Goal: Information Seeking & Learning: Learn about a topic

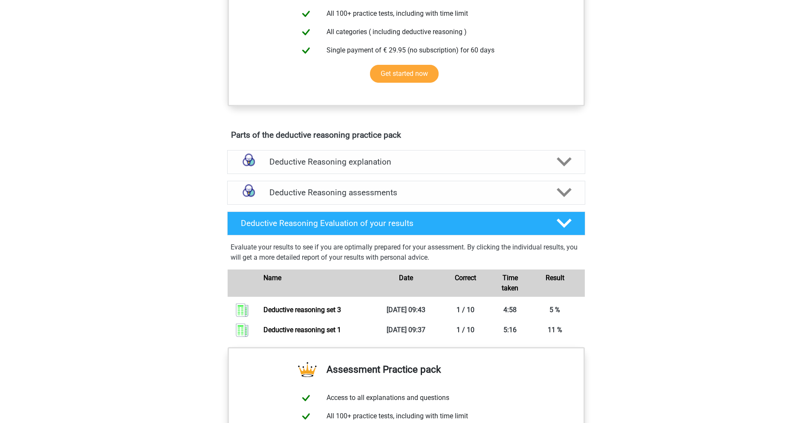
scroll to position [410, 0]
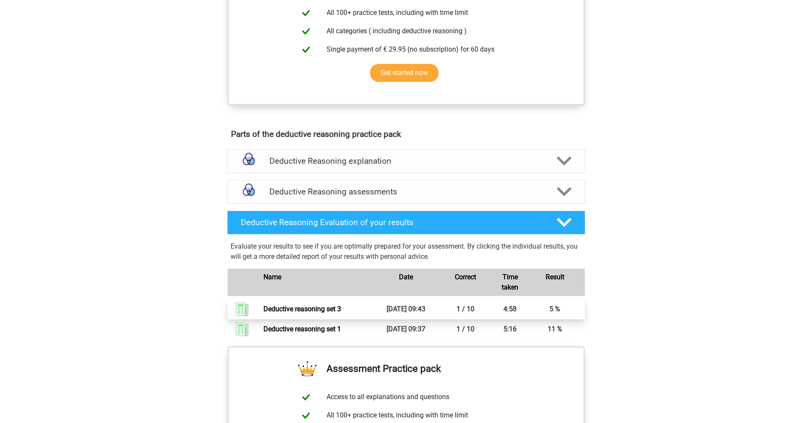
click at [324, 312] on link "Deductive reasoning set 3" at bounding box center [302, 309] width 78 height 8
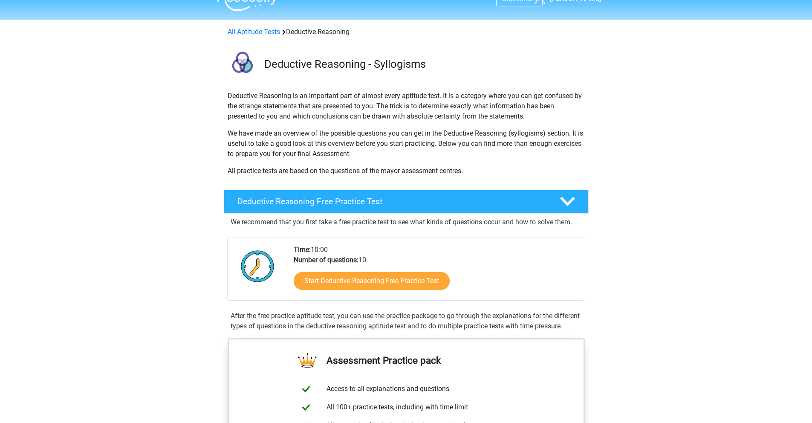
scroll to position [0, 0]
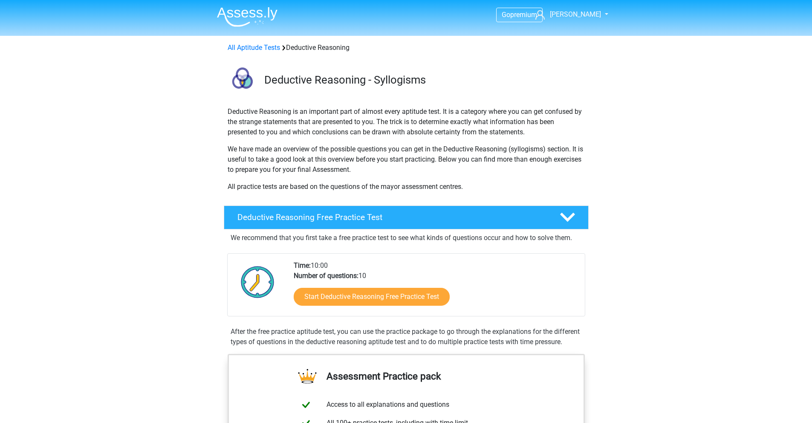
click at [241, 14] on img at bounding box center [247, 17] width 61 height 20
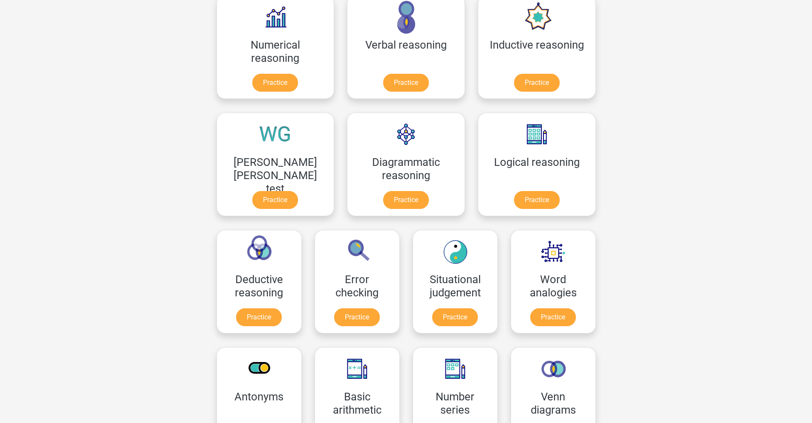
scroll to position [155, 0]
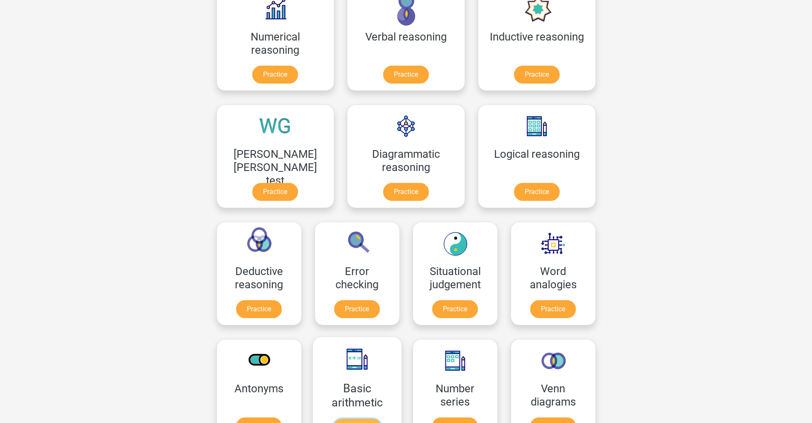
click at [381, 419] on link "Practice" at bounding box center [357, 428] width 48 height 19
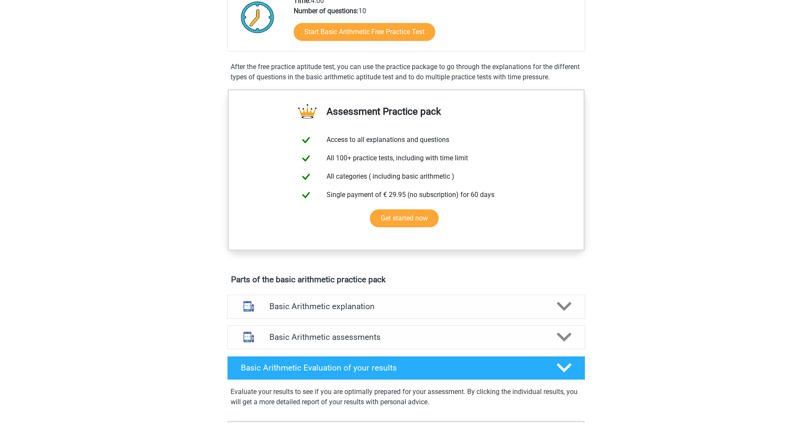
scroll to position [138, 0]
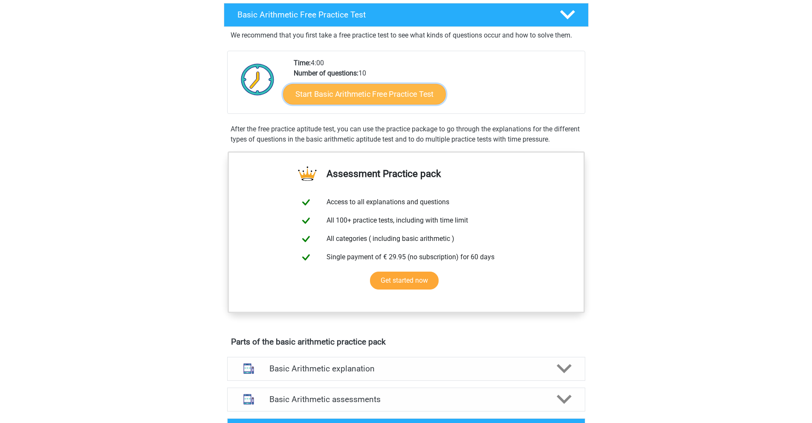
click at [388, 90] on link "Start Basic Arithmetic Free Practice Test" at bounding box center [364, 94] width 163 height 20
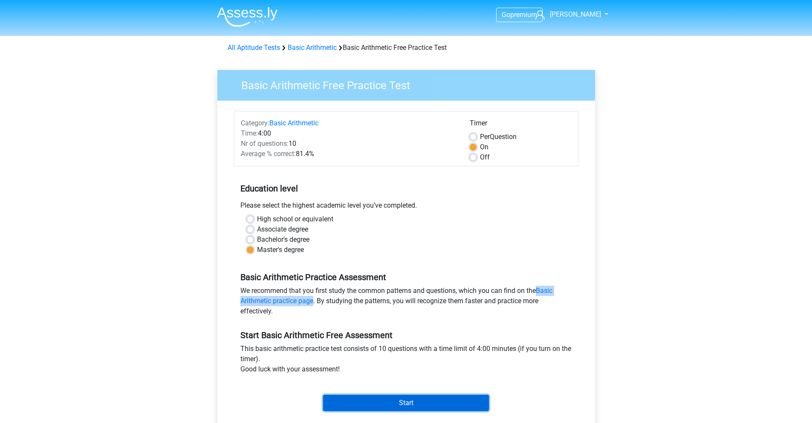
click at [381, 403] on input "Start" at bounding box center [406, 403] width 166 height 16
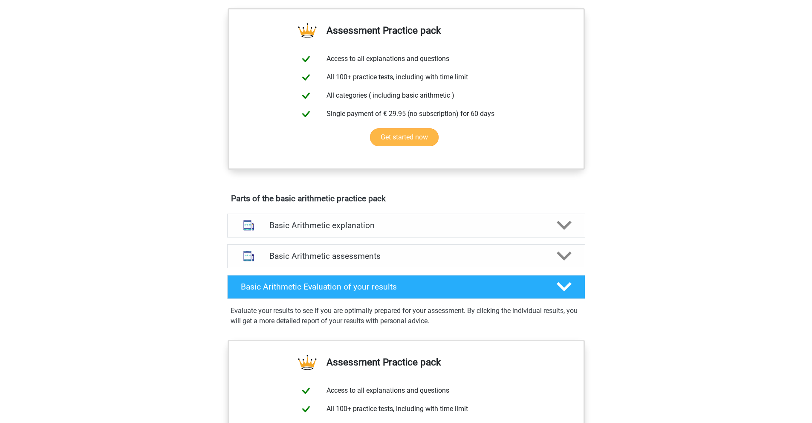
scroll to position [293, 0]
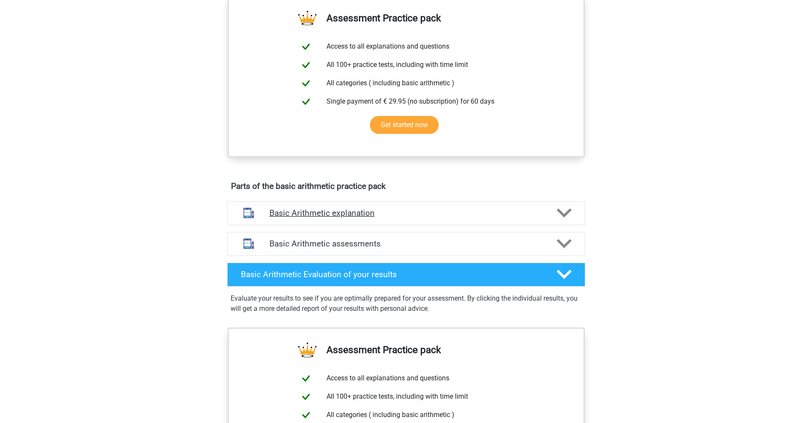
click at [524, 209] on h4 "Basic Arithmetic explanation" at bounding box center [406, 213] width 274 height 10
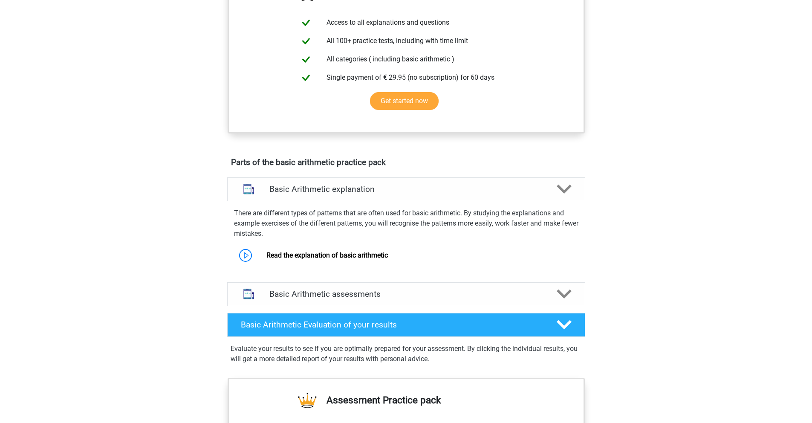
scroll to position [330, 0]
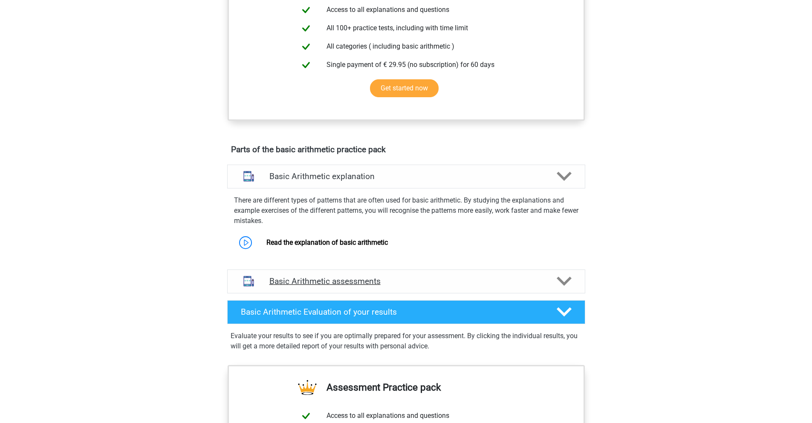
click at [527, 282] on h4 "Basic Arithmetic assessments" at bounding box center [406, 281] width 274 height 10
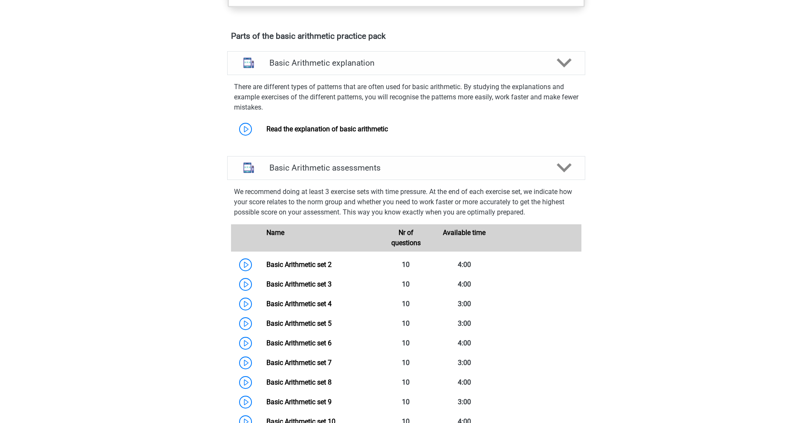
scroll to position [389, 0]
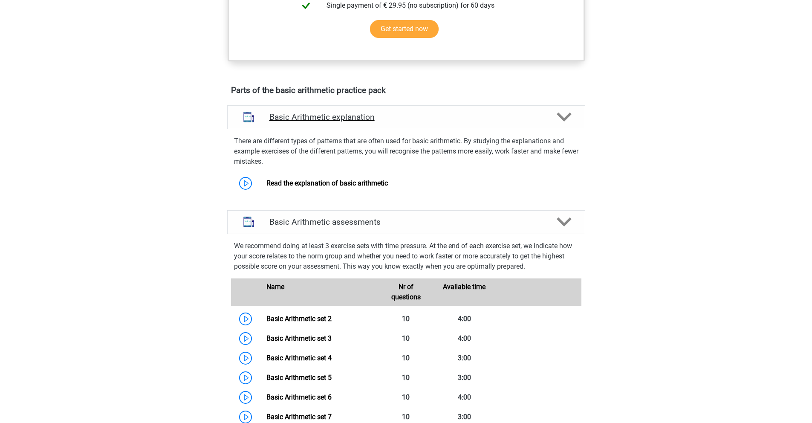
click at [557, 115] on polygon at bounding box center [564, 117] width 15 height 9
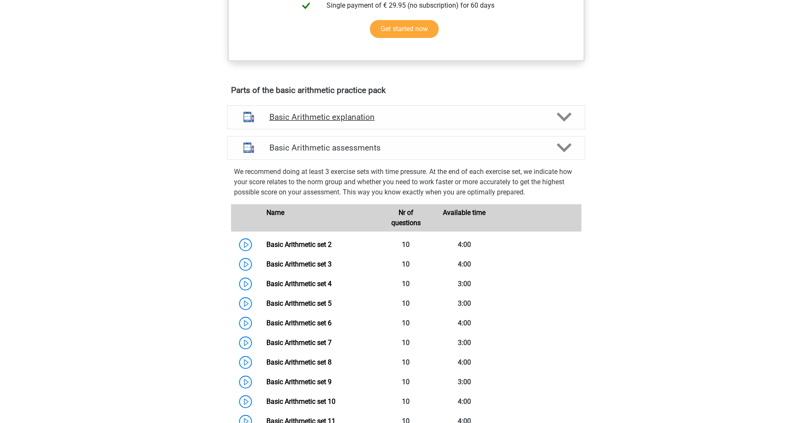
click at [557, 115] on polygon at bounding box center [564, 117] width 15 height 9
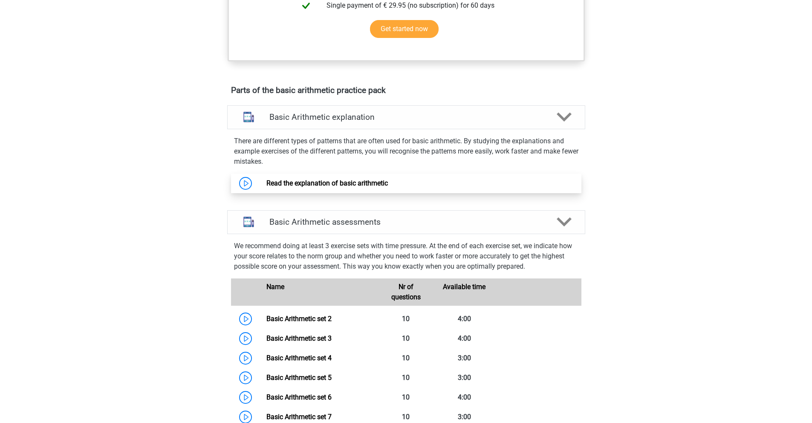
click at [266, 186] on link "Read the explanation of basic arithmetic" at bounding box center [327, 183] width 122 height 8
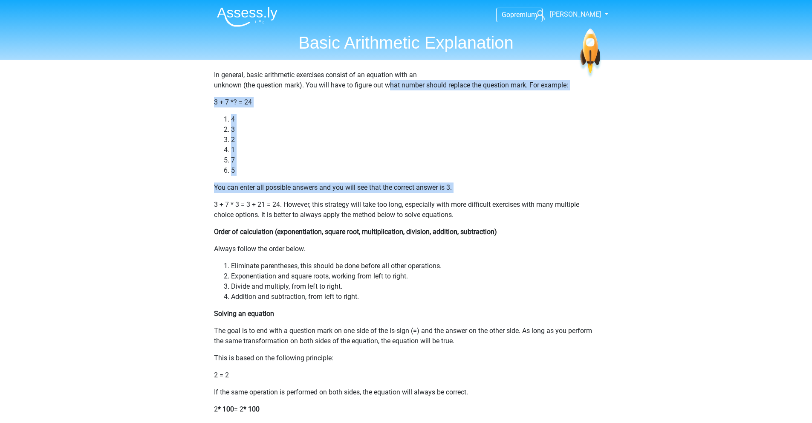
drag, startPoint x: 389, startPoint y: 85, endPoint x: 362, endPoint y: 194, distance: 112.1
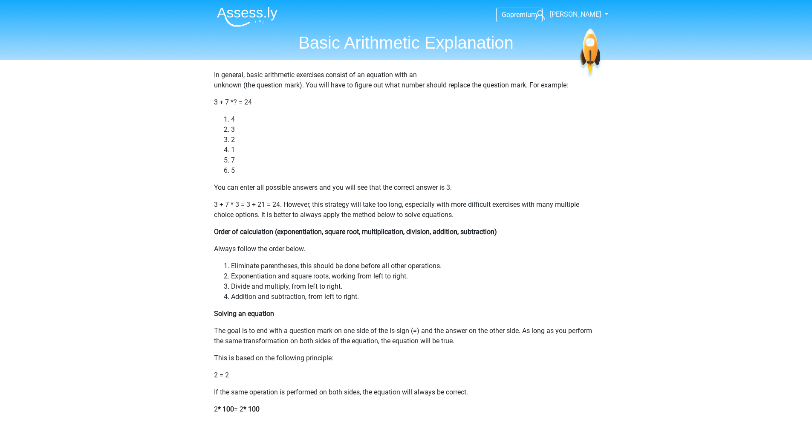
click at [300, 214] on p "3 + 7 * 3 = 3 + 21 = 24. However, this strategy will take too long, especially …" at bounding box center [406, 210] width 385 height 20
drag, startPoint x: 280, startPoint y: 206, endPoint x: 373, endPoint y: 206, distance: 92.9
click at [373, 206] on p "3 + 7 * 3 = 3 + 21 = 24. However, this strategy will take too long, especially …" at bounding box center [406, 210] width 385 height 20
drag, startPoint x: 300, startPoint y: 213, endPoint x: 483, endPoint y: 220, distance: 183.9
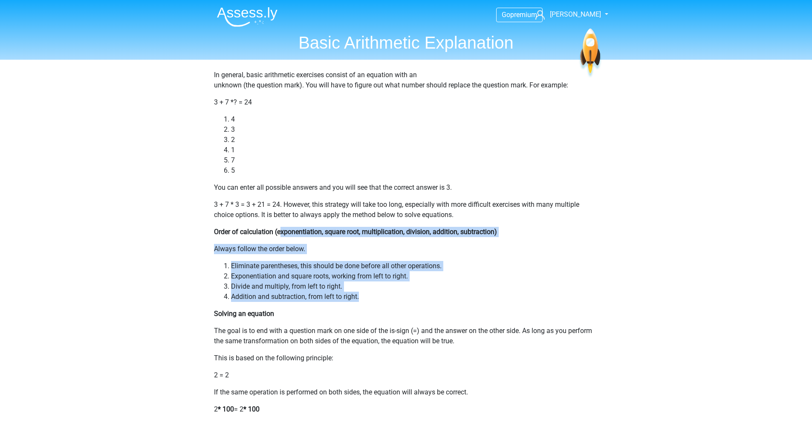
drag, startPoint x: 281, startPoint y: 233, endPoint x: 466, endPoint y: 292, distance: 193.9
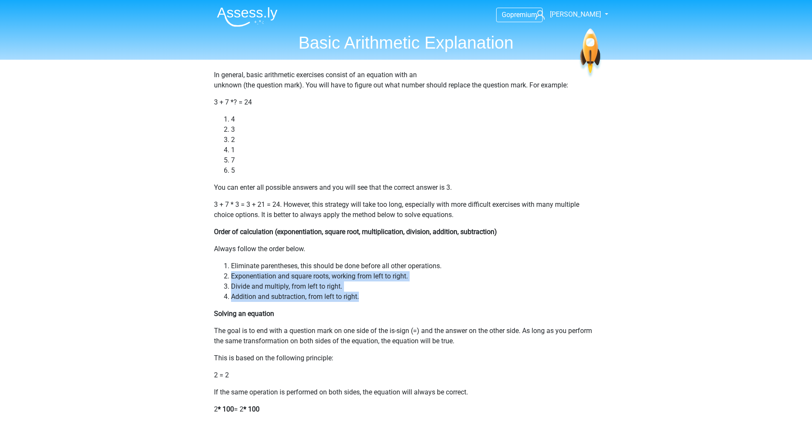
drag, startPoint x: 429, startPoint y: 300, endPoint x: 232, endPoint y: 275, distance: 198.9
click at [232, 275] on ol "Eliminate parentheses, this should be done before all other operations. Exponen…" at bounding box center [406, 281] width 385 height 41
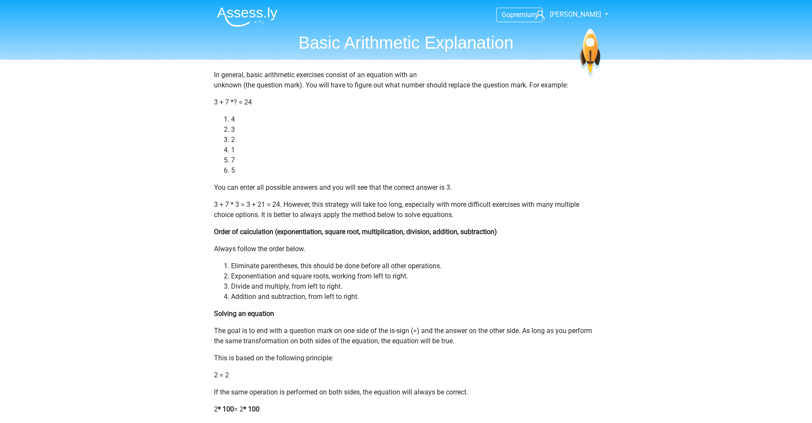
click at [246, 309] on p "Solving an equation" at bounding box center [406, 314] width 385 height 10
drag, startPoint x: 236, startPoint y: 287, endPoint x: 341, endPoint y: 291, distance: 105.0
click at [341, 291] on li "Divide and multiply, from left to right." at bounding box center [415, 286] width 368 height 10
drag, startPoint x: 376, startPoint y: 304, endPoint x: 234, endPoint y: 297, distance: 142.6
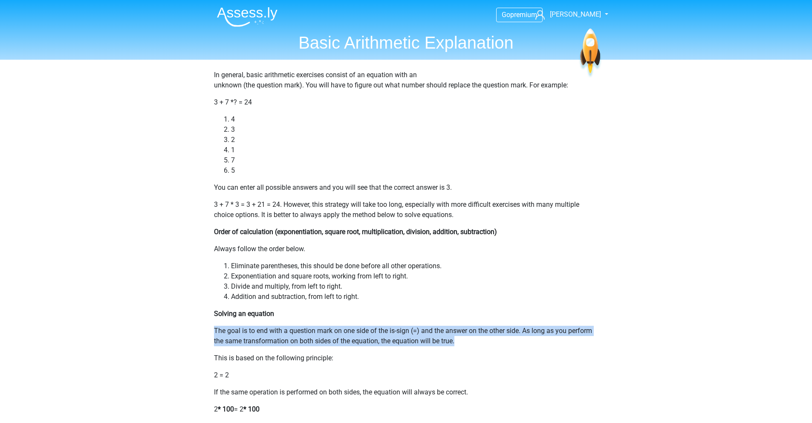
drag, startPoint x: 215, startPoint y: 330, endPoint x: 384, endPoint y: 346, distance: 169.6
click at [504, 346] on p "The goal is to end with a question mark on one side of the is-sign (=) and the …" at bounding box center [406, 336] width 385 height 20
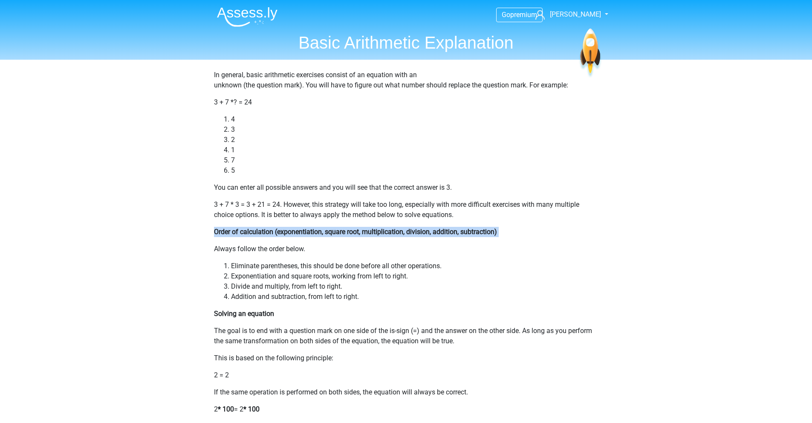
drag, startPoint x: 212, startPoint y: 233, endPoint x: 355, endPoint y: 237, distance: 143.3
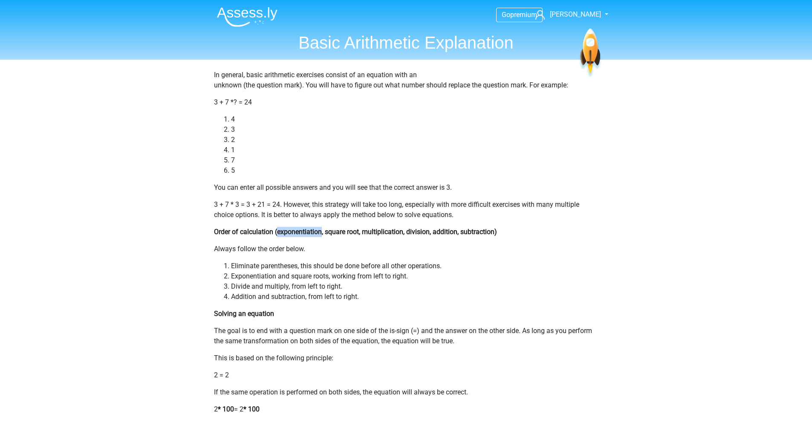
drag, startPoint x: 322, startPoint y: 234, endPoint x: 278, endPoint y: 229, distance: 44.2
click at [278, 229] on b "Order of calculation (exponentiation, square root, multiplication, division, ad…" at bounding box center [355, 232] width 283 height 8
copy b "exponentiation"
drag, startPoint x: 214, startPoint y: 252, endPoint x: 252, endPoint y: 264, distance: 39.0
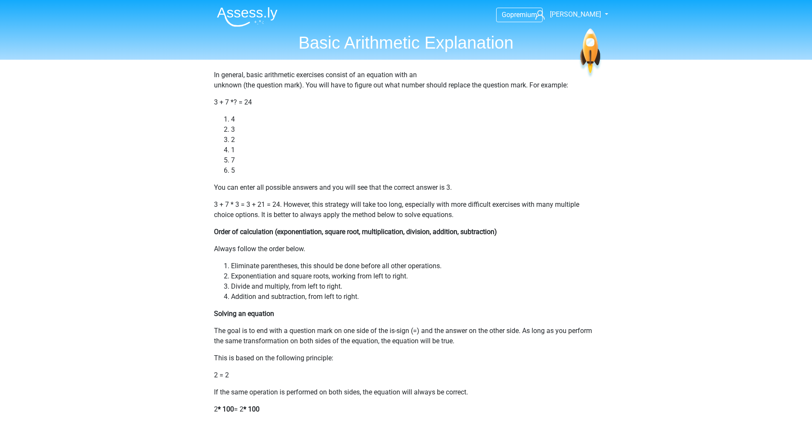
click at [300, 269] on li "Eliminate parentheses, this should be done before all other operations." at bounding box center [415, 266] width 368 height 10
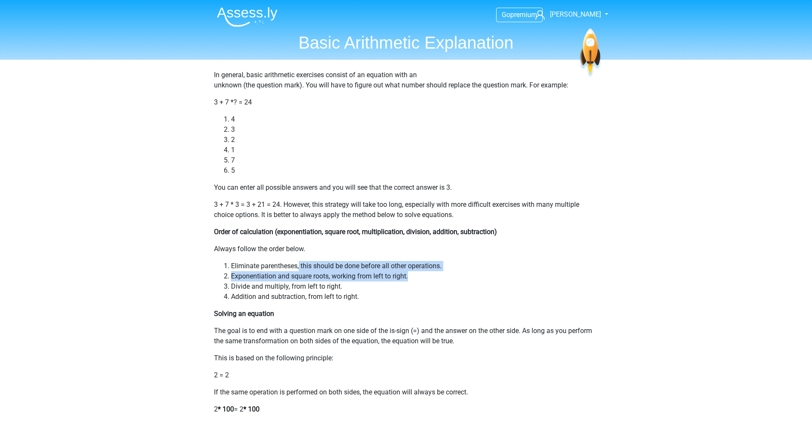
drag, startPoint x: 311, startPoint y: 268, endPoint x: 457, endPoint y: 273, distance: 145.9
click at [457, 273] on ol "Eliminate parentheses, this should be done before all other operations. Exponen…" at bounding box center [406, 281] width 385 height 41
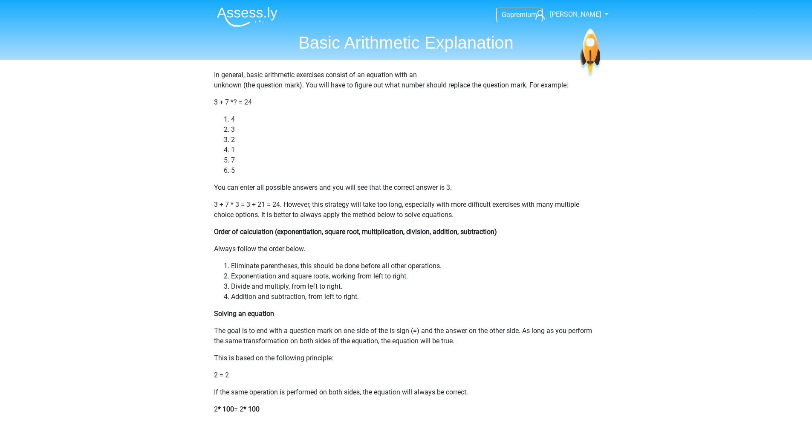
click at [428, 284] on li "Divide and multiply, from left to right." at bounding box center [415, 286] width 368 height 10
drag, startPoint x: 423, startPoint y: 278, endPoint x: 243, endPoint y: 277, distance: 179.5
click at [243, 277] on li "Exponentiation and square roots, working from left to right." at bounding box center [415, 276] width 368 height 10
drag, startPoint x: 234, startPoint y: 284, endPoint x: 364, endPoint y: 298, distance: 130.3
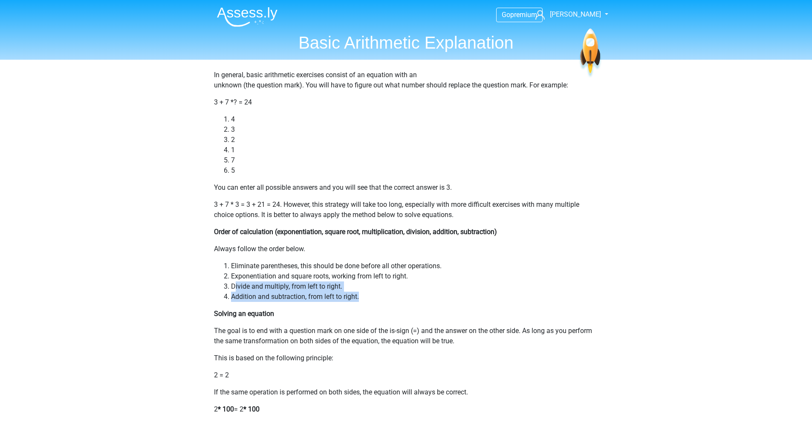
click at [364, 298] on ol "Eliminate parentheses, this should be done before all other operations. Exponen…" at bounding box center [406, 281] width 385 height 41
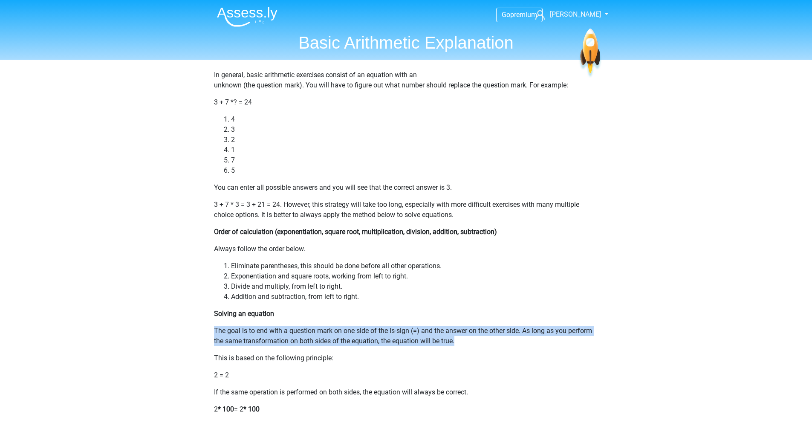
drag, startPoint x: 207, startPoint y: 332, endPoint x: 511, endPoint y: 342, distance: 304.2
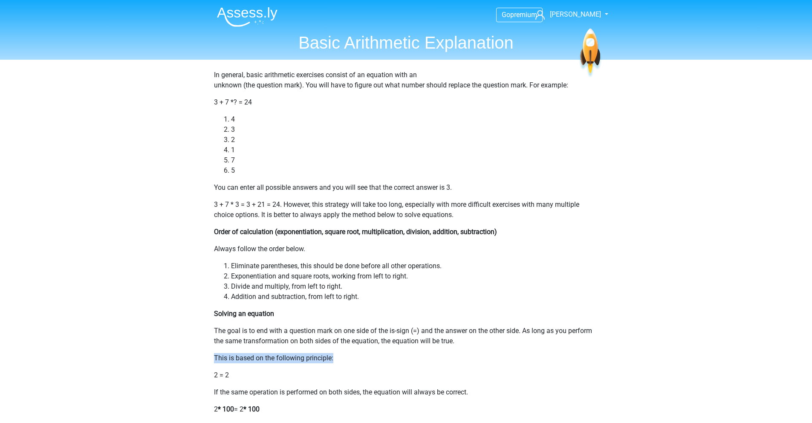
drag, startPoint x: 436, startPoint y: 355, endPoint x: 211, endPoint y: 356, distance: 225.1
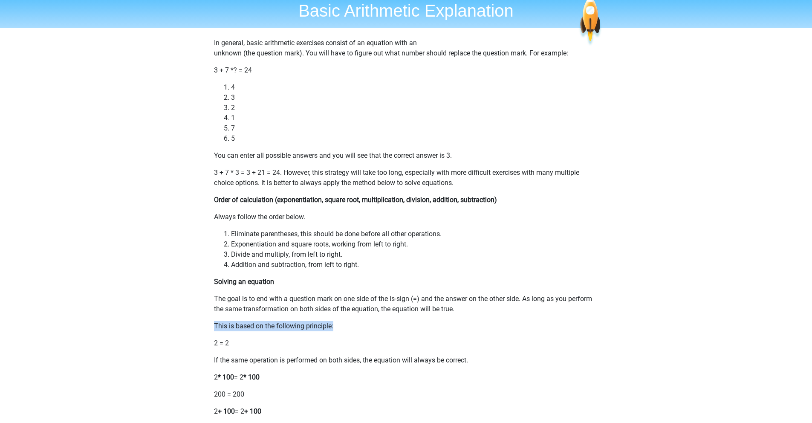
scroll to position [78, 0]
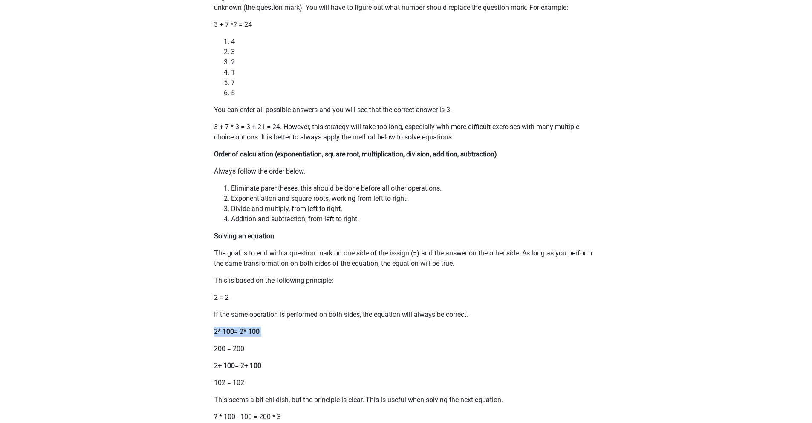
drag, startPoint x: 206, startPoint y: 332, endPoint x: 278, endPoint y: 340, distance: 71.7
drag, startPoint x: 271, startPoint y: 345, endPoint x: 194, endPoint y: 336, distance: 77.7
click at [223, 368] on b "+ 100" at bounding box center [226, 366] width 17 height 8
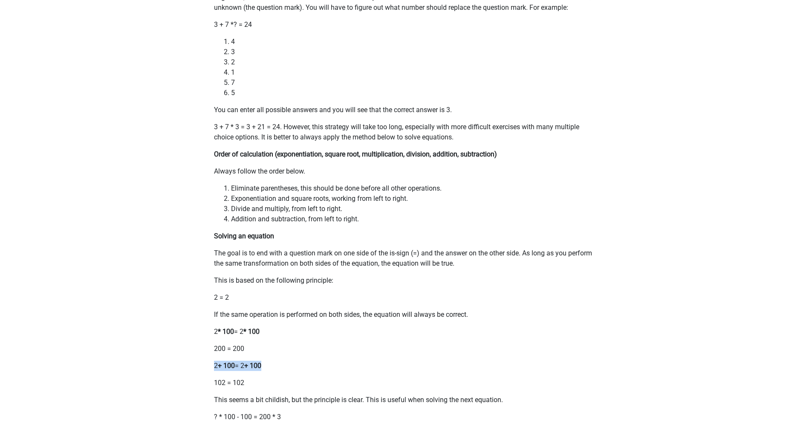
drag, startPoint x: 209, startPoint y: 364, endPoint x: 268, endPoint y: 369, distance: 58.6
drag, startPoint x: 256, startPoint y: 385, endPoint x: 207, endPoint y: 379, distance: 49.9
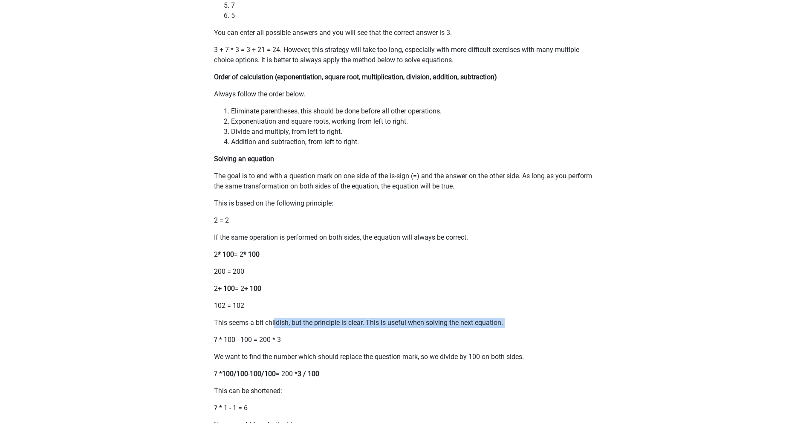
drag, startPoint x: 274, startPoint y: 326, endPoint x: 507, endPoint y: 330, distance: 232.8
click at [324, 340] on p "? * 100 - 100 = 200 * 3" at bounding box center [406, 340] width 385 height 10
drag, startPoint x: 214, startPoint y: 339, endPoint x: 249, endPoint y: 342, distance: 35.1
click at [249, 342] on p "? * 100 - 100 = 200 * 3" at bounding box center [406, 340] width 385 height 10
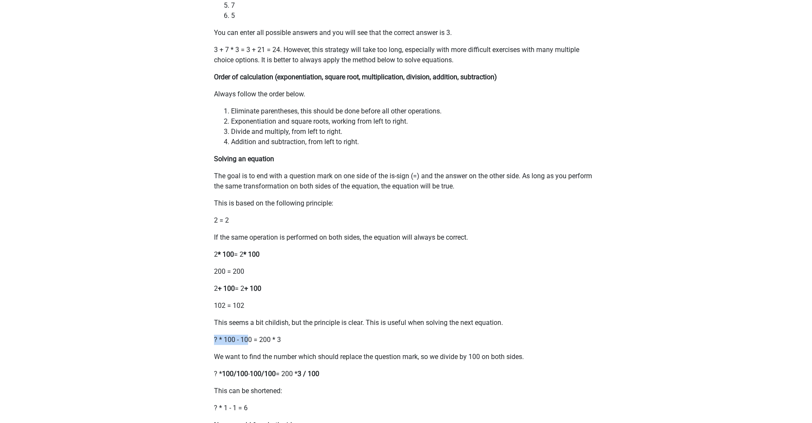
click at [217, 343] on p "? * 100 - 100 = 200 * 3" at bounding box center [406, 340] width 385 height 10
drag, startPoint x: 214, startPoint y: 339, endPoint x: 220, endPoint y: 340, distance: 5.2
click at [220, 340] on p "? * 100 - 100 = 200 * 3" at bounding box center [406, 340] width 385 height 10
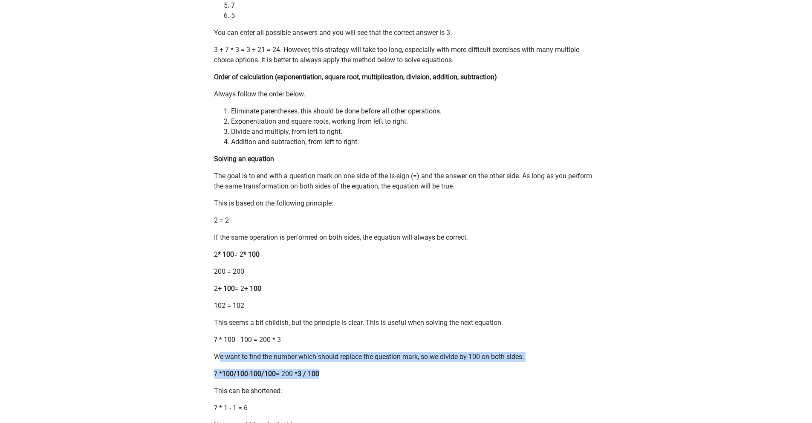
drag, startPoint x: 220, startPoint y: 356, endPoint x: 353, endPoint y: 381, distance: 134.9
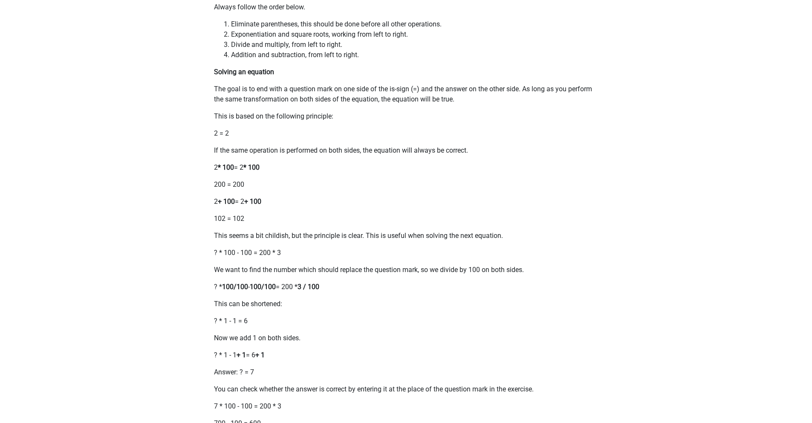
scroll to position [250, 0]
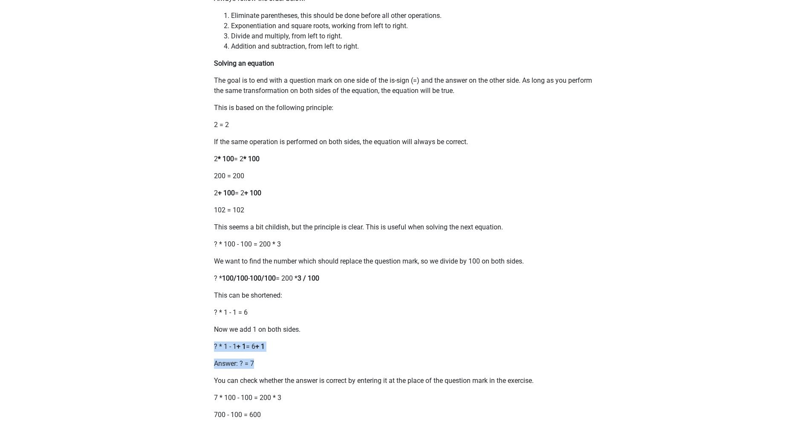
drag, startPoint x: 214, startPoint y: 345, endPoint x: 284, endPoint y: 361, distance: 72.2
click at [284, 361] on div "In general, basic arithmetic exercises consist of an equation with an unknown (…" at bounding box center [406, 388] width 405 height 1159
click at [284, 361] on p "Answer: ? = 7" at bounding box center [406, 364] width 385 height 10
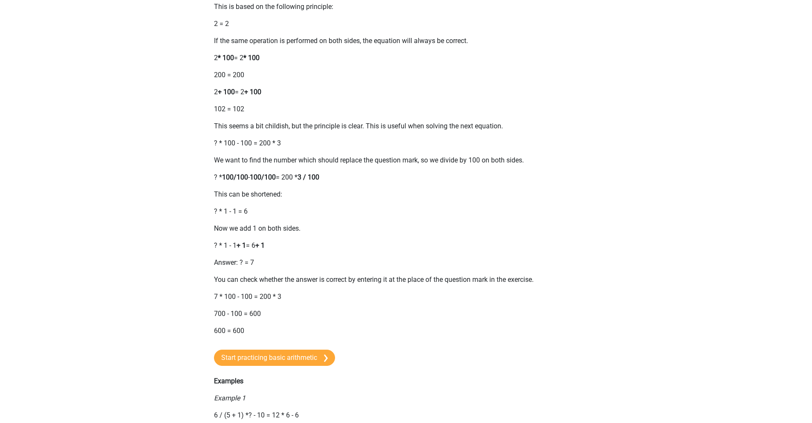
scroll to position [352, 0]
drag, startPoint x: 213, startPoint y: 313, endPoint x: 263, endPoint y: 326, distance: 51.0
click at [263, 326] on div "In general, basic arithmetic exercises consist of an equation with an unknown (…" at bounding box center [406, 287] width 405 height 1159
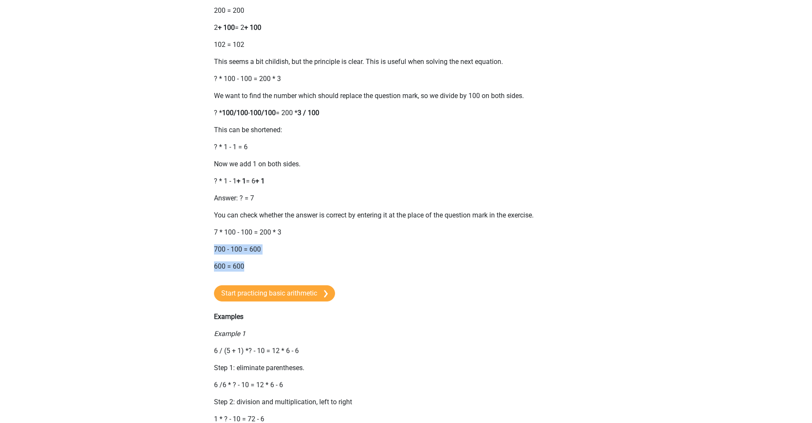
scroll to position [505, 0]
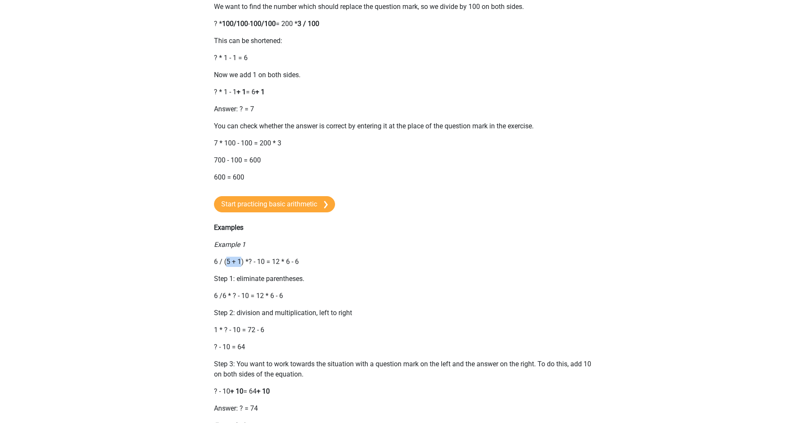
drag, startPoint x: 227, startPoint y: 260, endPoint x: 240, endPoint y: 265, distance: 13.6
click at [240, 265] on p "6 / (5 + 1) *? - 10 = 12 * 6 - 6" at bounding box center [406, 262] width 385 height 10
drag, startPoint x: 240, startPoint y: 265, endPoint x: 226, endPoint y: 260, distance: 14.0
click at [226, 260] on p "6 / (5 + 1) *? - 10 = 12 * 6 - 6" at bounding box center [406, 262] width 385 height 10
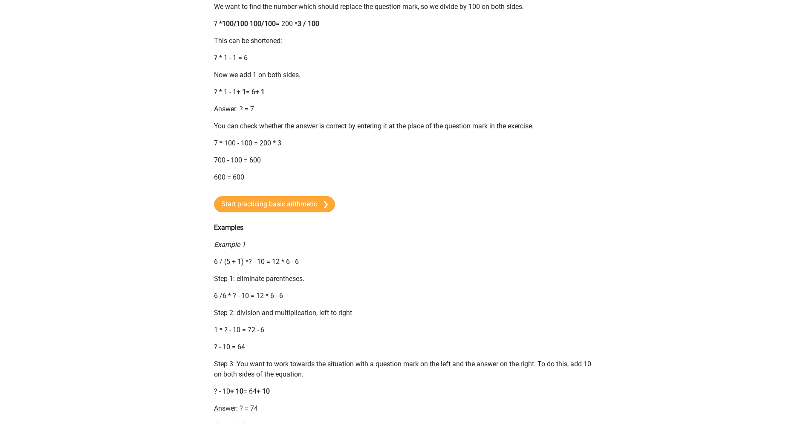
click at [376, 291] on p "6 /6 * ? - 10 = 12 * 6 - 6" at bounding box center [406, 296] width 385 height 10
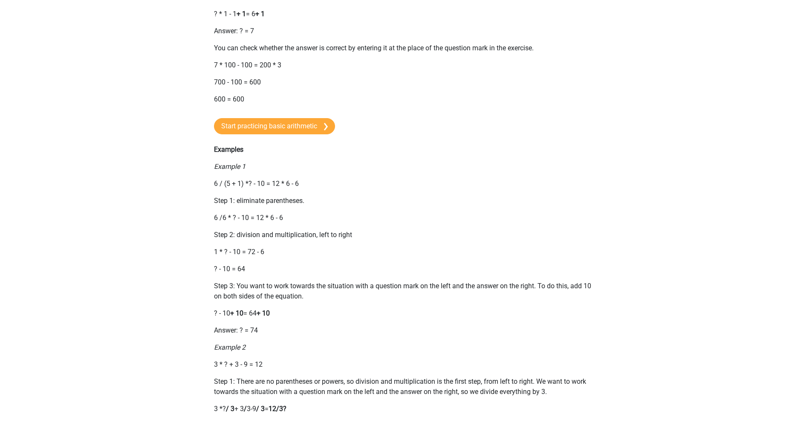
scroll to position [585, 0]
drag, startPoint x: 215, startPoint y: 216, endPoint x: 281, endPoint y: 223, distance: 66.1
click at [281, 223] on div "In general, basic arithmetic exercises consist of an equation with an unknown (…" at bounding box center [406, 54] width 405 height 1159
click at [238, 230] on p "Step 2: division and multiplication, left to right" at bounding box center [406, 233] width 385 height 10
drag, startPoint x: 214, startPoint y: 214, endPoint x: 319, endPoint y: 219, distance: 105.0
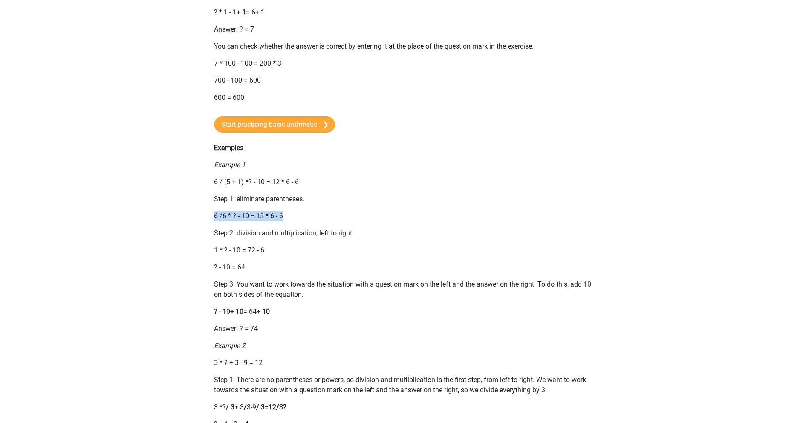
click at [319, 219] on p "6 /6 * ? - 10 = 12 * 6 - 6" at bounding box center [406, 216] width 385 height 10
click at [316, 219] on p "6 /6 * ? - 10 = 12 * 6 - 6" at bounding box center [406, 216] width 385 height 10
drag, startPoint x: 300, startPoint y: 215, endPoint x: 213, endPoint y: 210, distance: 86.7
click at [213, 210] on div "In general, basic arithmetic exercises consist of an equation with an unknown (…" at bounding box center [406, 54] width 405 height 1159
click at [213, 211] on div "In general, basic arithmetic exercises consist of an equation with an unknown (…" at bounding box center [406, 54] width 405 height 1159
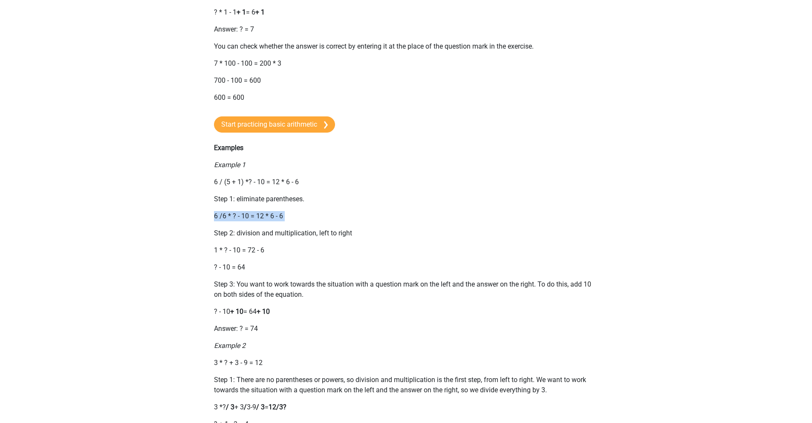
drag, startPoint x: 212, startPoint y: 214, endPoint x: 293, endPoint y: 225, distance: 81.3
click at [293, 225] on div "In general, basic arithmetic exercises consist of an equation with an unknown (…" at bounding box center [406, 54] width 405 height 1159
drag, startPoint x: 289, startPoint y: 219, endPoint x: 211, endPoint y: 215, distance: 77.7
click at [211, 215] on div "In general, basic arithmetic exercises consist of an equation with an unknown (…" at bounding box center [406, 54] width 405 height 1159
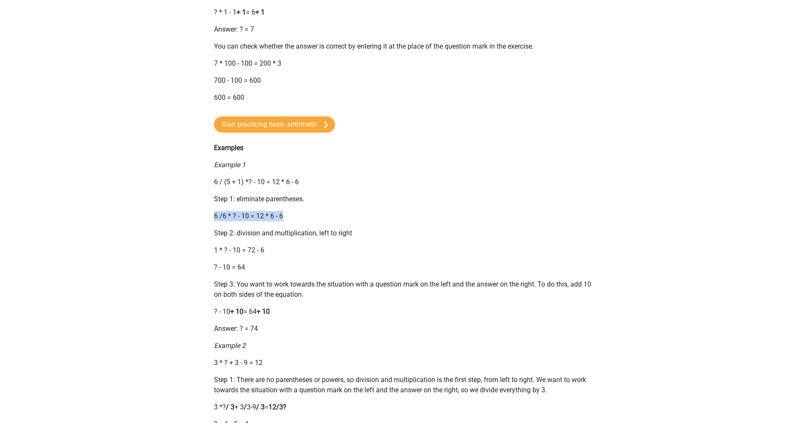
click at [211, 215] on div "In general, basic arithmetic exercises consist of an equation with an unknown (…" at bounding box center [406, 54] width 405 height 1159
drag, startPoint x: 212, startPoint y: 216, endPoint x: 288, endPoint y: 216, distance: 76.3
click at [288, 216] on div "In general, basic arithmetic exercises consist of an equation with an unknown (…" at bounding box center [406, 54] width 405 height 1159
click at [288, 216] on p "6 /6 * ? - 10 = 12 * 6 - 6" at bounding box center [406, 216] width 385 height 10
drag, startPoint x: 289, startPoint y: 217, endPoint x: 209, endPoint y: 210, distance: 80.4
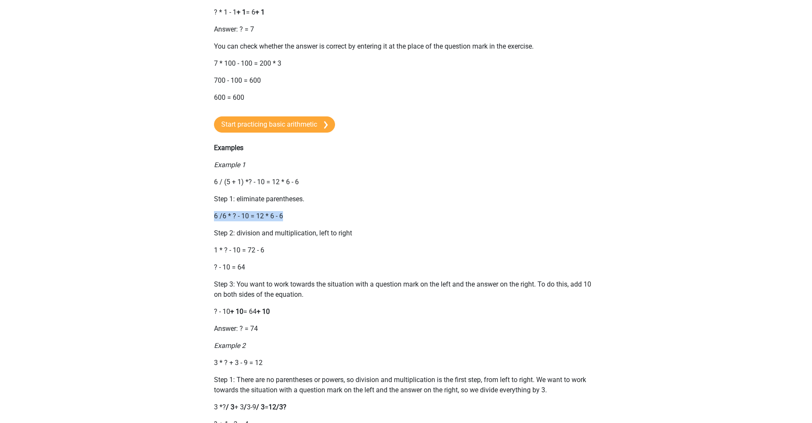
click at [209, 210] on div "In general, basic arithmetic exercises consist of an equation with an unknown (…" at bounding box center [406, 54] width 405 height 1159
click at [210, 212] on div "In general, basic arithmetic exercises consist of an equation with an unknown (…" at bounding box center [406, 54] width 405 height 1159
drag, startPoint x: 211, startPoint y: 215, endPoint x: 285, endPoint y: 219, distance: 73.9
click at [285, 219] on div "In general, basic arithmetic exercises consist of an equation with an unknown (…" at bounding box center [406, 54] width 405 height 1159
click at [285, 219] on p "6 /6 * ? - 10 = 12 * 6 - 6" at bounding box center [406, 216] width 385 height 10
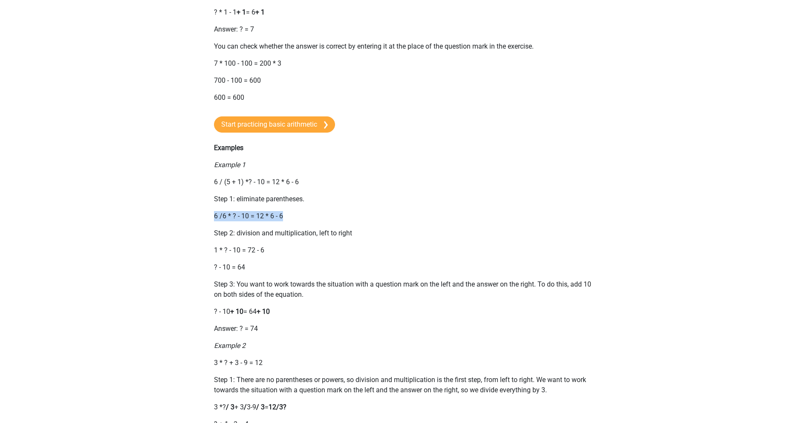
drag, startPoint x: 292, startPoint y: 220, endPoint x: 209, endPoint y: 211, distance: 83.3
click at [209, 211] on div "In general, basic arithmetic exercises consist of an equation with an unknown (…" at bounding box center [406, 54] width 405 height 1159
drag, startPoint x: 211, startPoint y: 220, endPoint x: 290, endPoint y: 218, distance: 79.8
click at [290, 218] on div "In general, basic arithmetic exercises consist of an equation with an unknown (…" at bounding box center [406, 54] width 405 height 1159
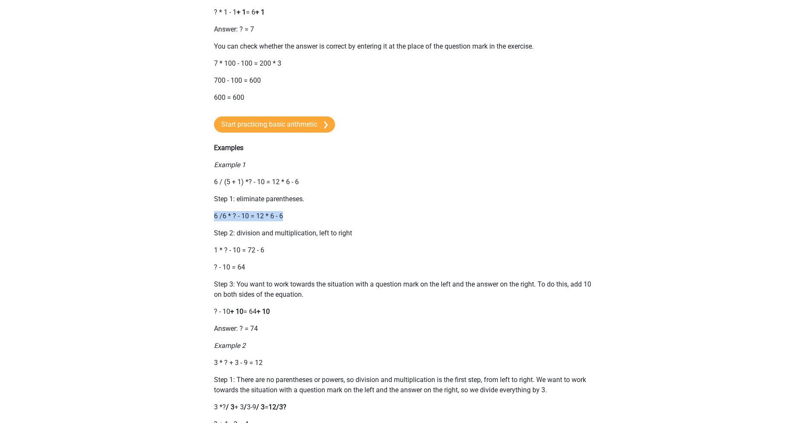
click at [290, 218] on p "6 /6 * ? - 10 = 12 * 6 - 6" at bounding box center [406, 216] width 385 height 10
drag, startPoint x: 293, startPoint y: 219, endPoint x: 189, endPoint y: 206, distance: 104.4
click at [189, 206] on div "Go premium Daria R [EMAIL_ADDRESS][DOMAIN_NAME]" at bounding box center [406, 137] width 812 height 1444
drag, startPoint x: 193, startPoint y: 220, endPoint x: 287, endPoint y: 221, distance: 94.7
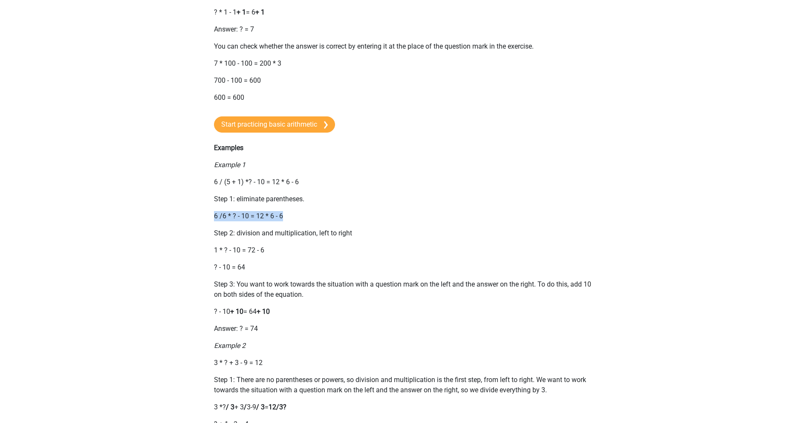
click at [287, 221] on div "Go premium Daria R [EMAIL_ADDRESS][DOMAIN_NAME]" at bounding box center [406, 137] width 812 height 1444
click at [281, 212] on p "6 /6 * ? - 10 = 12 * 6 - 6" at bounding box center [406, 216] width 385 height 10
drag, startPoint x: 297, startPoint y: 219, endPoint x: 213, endPoint y: 209, distance: 84.2
click at [213, 209] on div "In general, basic arithmetic exercises consist of an equation with an unknown (…" at bounding box center [406, 54] width 405 height 1159
click at [215, 215] on p "6 /6 * ? - 10 = 12 * 6 - 6" at bounding box center [406, 216] width 385 height 10
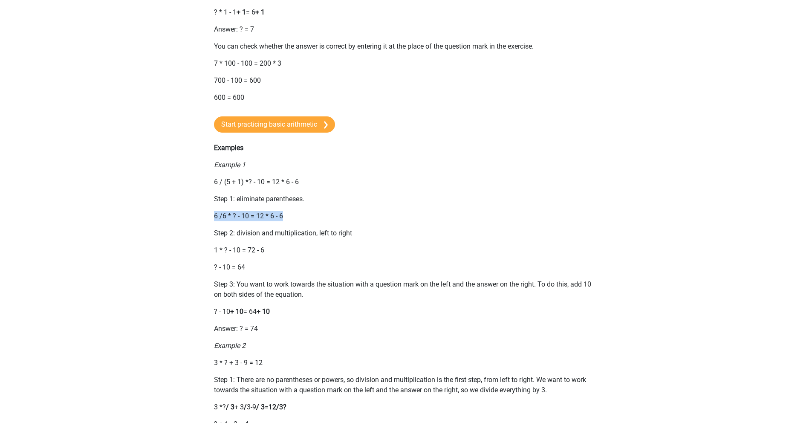
drag, startPoint x: 214, startPoint y: 214, endPoint x: 284, endPoint y: 214, distance: 70.4
click at [284, 214] on p "6 /6 * ? - 10 = 12 * 6 - 6" at bounding box center [406, 216] width 385 height 10
click at [299, 223] on div "In general, basic arithmetic exercises consist of an equation with an unknown (…" at bounding box center [406, 54] width 405 height 1159
drag, startPoint x: 298, startPoint y: 220, endPoint x: 200, endPoint y: 208, distance: 98.8
click at [200, 208] on div "Go premium Daria R [EMAIL_ADDRESS][DOMAIN_NAME]" at bounding box center [406, 137] width 812 height 1444
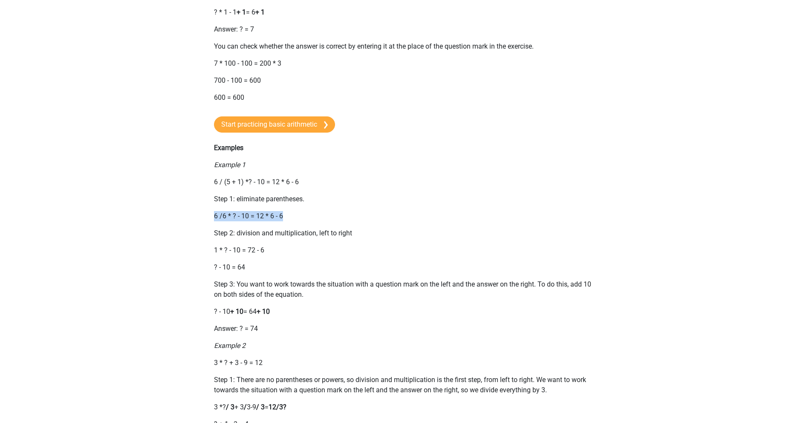
click at [200, 208] on div "Go premium Daria R [EMAIL_ADDRESS][DOMAIN_NAME]" at bounding box center [406, 137] width 812 height 1444
drag, startPoint x: 205, startPoint y: 215, endPoint x: 316, endPoint y: 217, distance: 111.3
click at [316, 217] on div "In general, basic arithmetic exercises consist of an equation with an unknown (…" at bounding box center [406, 54] width 405 height 1159
click at [191, 220] on div "Go premium Daria R [EMAIL_ADDRESS][DOMAIN_NAME]" at bounding box center [406, 137] width 812 height 1444
click at [223, 216] on p "6 /6 * ? - 10 = 12 * 6 - 6" at bounding box center [406, 216] width 385 height 10
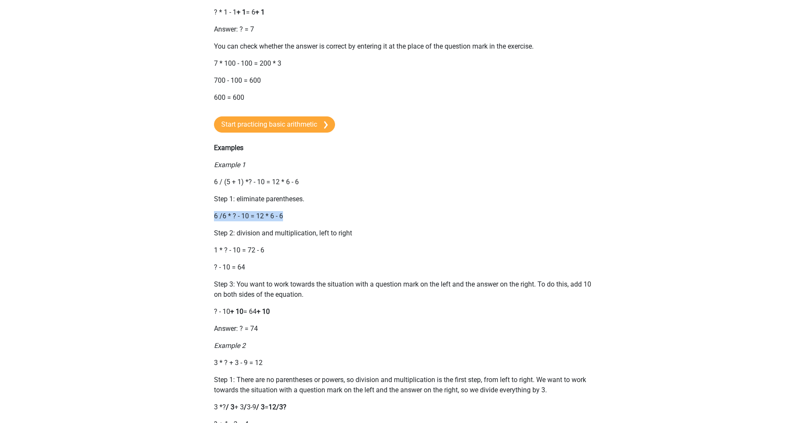
drag, startPoint x: 211, startPoint y: 214, endPoint x: 289, endPoint y: 212, distance: 78.1
click at [289, 212] on div "In general, basic arithmetic exercises consist of an equation with an unknown (…" at bounding box center [406, 54] width 405 height 1159
click at [289, 212] on p "6 /6 * ? - 10 = 12 * 6 - 6" at bounding box center [406, 216] width 385 height 10
drag, startPoint x: 208, startPoint y: 310, endPoint x: 244, endPoint y: 313, distance: 35.9
click at [244, 313] on div "In general, basic arithmetic exercises consist of an equation with an unknown (…" at bounding box center [406, 54] width 405 height 1159
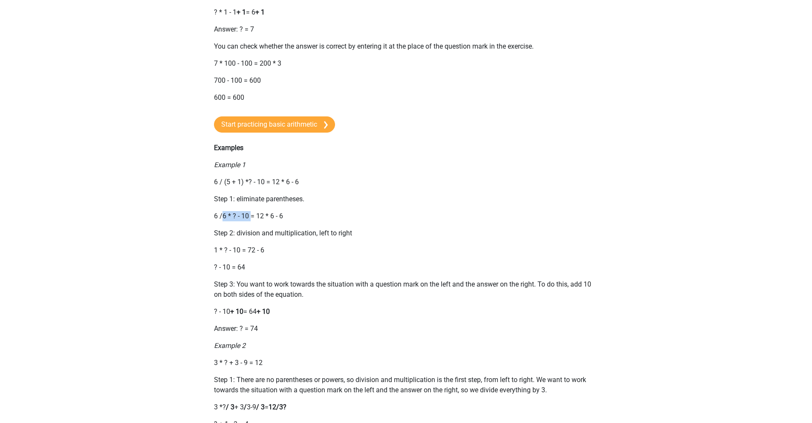
drag, startPoint x: 223, startPoint y: 214, endPoint x: 250, endPoint y: 215, distance: 27.3
click at [250, 215] on p "6 /6 * ? - 10 = 12 * 6 - 6" at bounding box center [406, 216] width 385 height 10
drag, startPoint x: 257, startPoint y: 219, endPoint x: 287, endPoint y: 217, distance: 29.5
click at [287, 217] on p "6 /6 * ? - 10 = 12 * 6 - 6" at bounding box center [406, 216] width 385 height 10
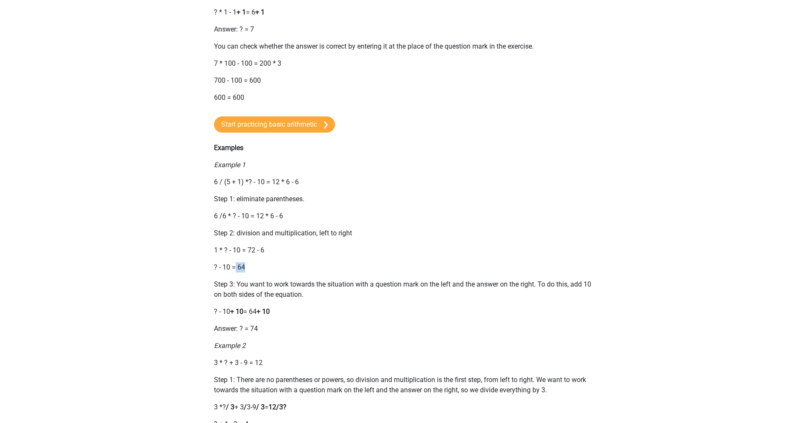
drag, startPoint x: 255, startPoint y: 267, endPoint x: 236, endPoint y: 263, distance: 19.1
click at [236, 263] on p "? - 10 = 64" at bounding box center [406, 267] width 385 height 10
drag, startPoint x: 233, startPoint y: 290, endPoint x: 236, endPoint y: 285, distance: 5.6
click at [233, 290] on p "Step 3: You want to work towards the situation with a question mark on the left…" at bounding box center [406, 289] width 385 height 20
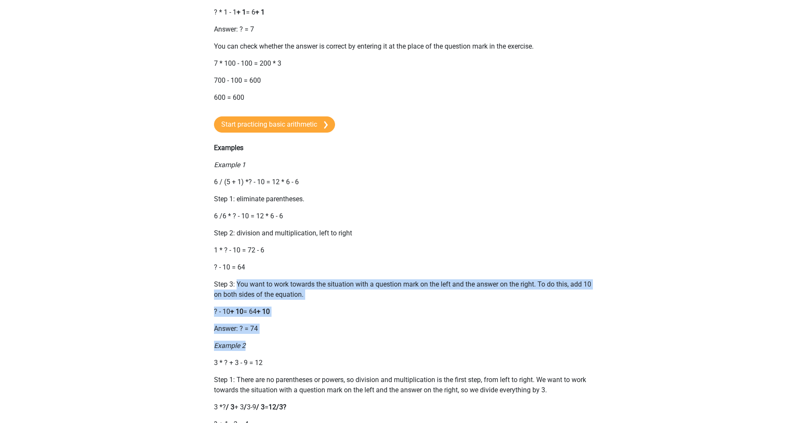
drag, startPoint x: 236, startPoint y: 284, endPoint x: 308, endPoint y: 342, distance: 92.2
click at [308, 342] on div "In general, basic arithmetic exercises consist of an equation with an unknown (…" at bounding box center [406, 54] width 405 height 1159
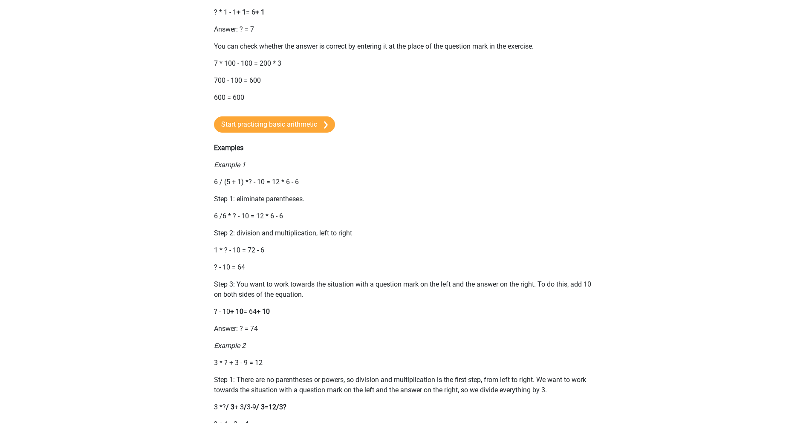
click at [271, 358] on p "3 * ? + 3 - 9 = 12" at bounding box center [406, 363] width 385 height 10
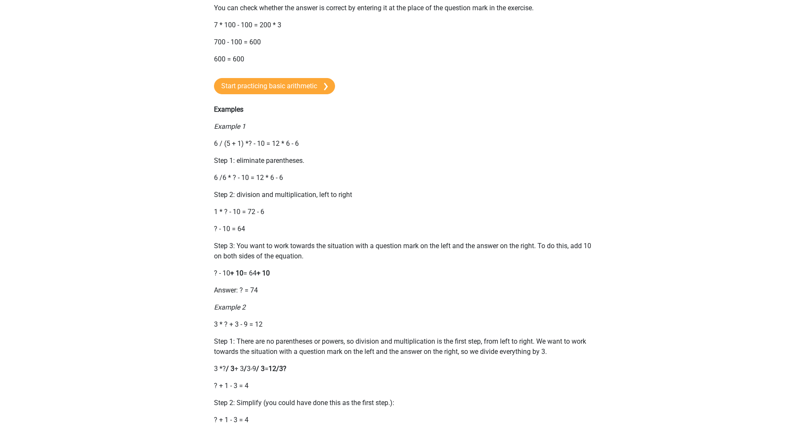
scroll to position [664, 0]
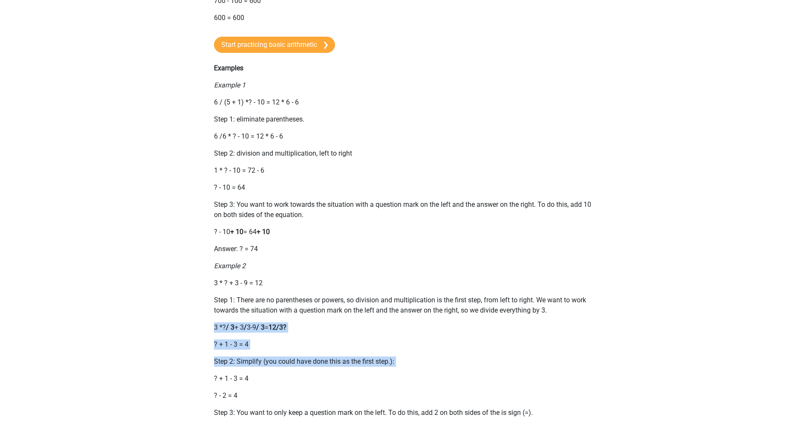
drag, startPoint x: 211, startPoint y: 325, endPoint x: 417, endPoint y: 369, distance: 210.1
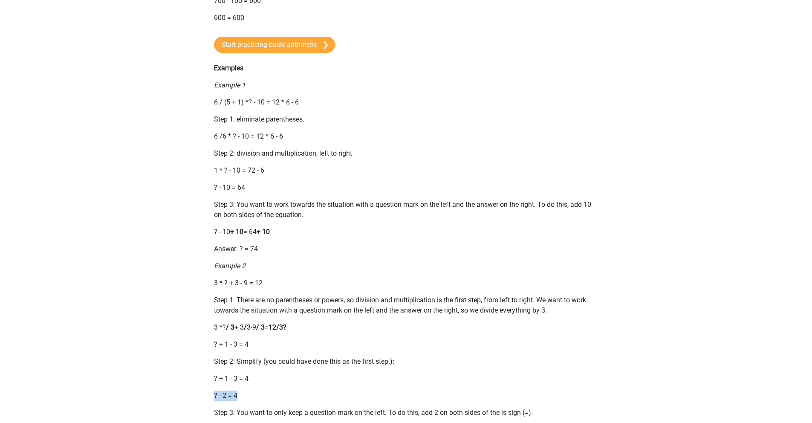
drag, startPoint x: 243, startPoint y: 399, endPoint x: 209, endPoint y: 395, distance: 33.5
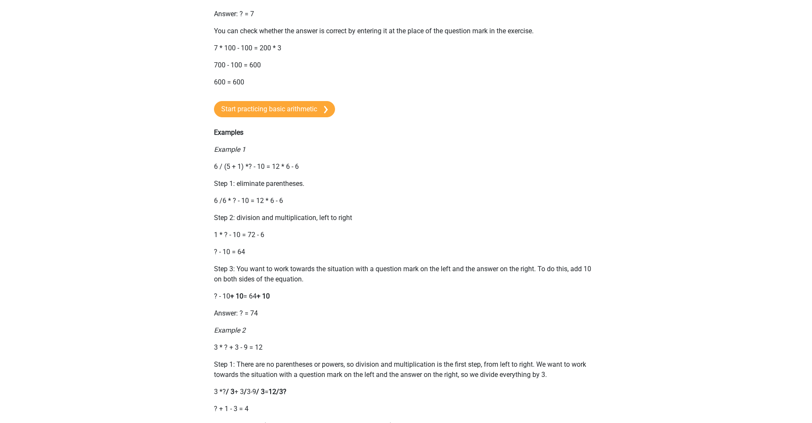
scroll to position [542, 0]
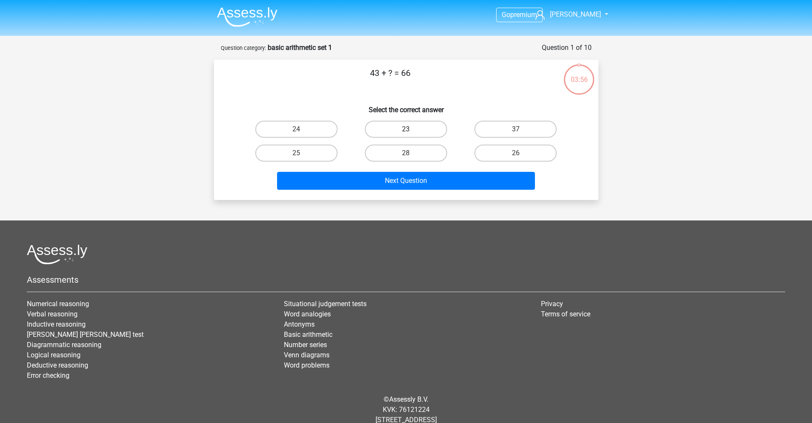
click at [415, 132] on label "23" at bounding box center [406, 129] width 82 height 17
click at [411, 132] on input "23" at bounding box center [409, 132] width 6 height 6
radio input "true"
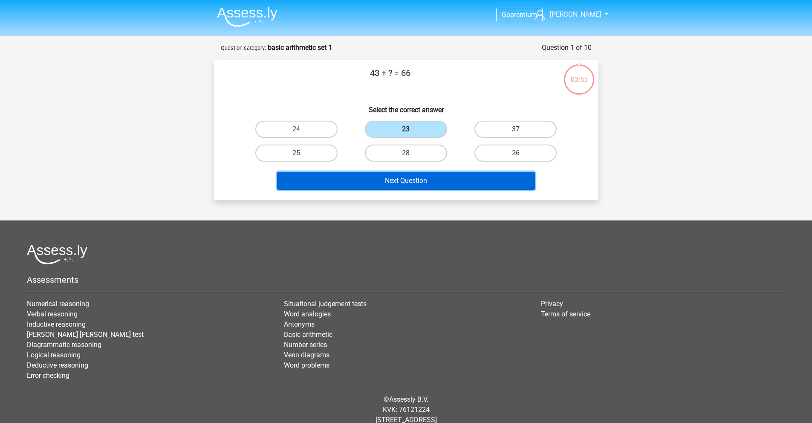
click at [414, 179] on button "Next Question" at bounding box center [406, 181] width 258 height 18
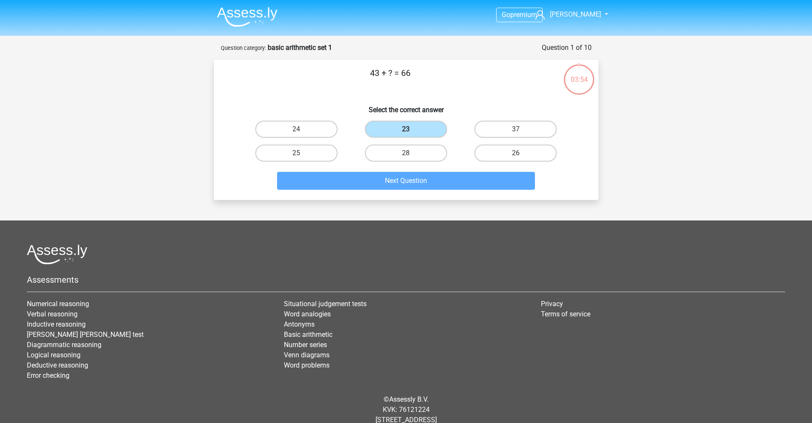
scroll to position [23, 0]
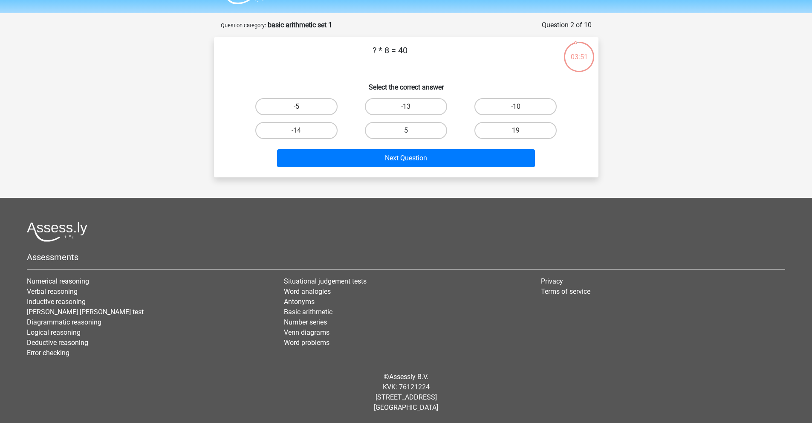
click at [426, 131] on label "5" at bounding box center [406, 130] width 82 height 17
click at [411, 131] on input "5" at bounding box center [409, 133] width 6 height 6
radio input "true"
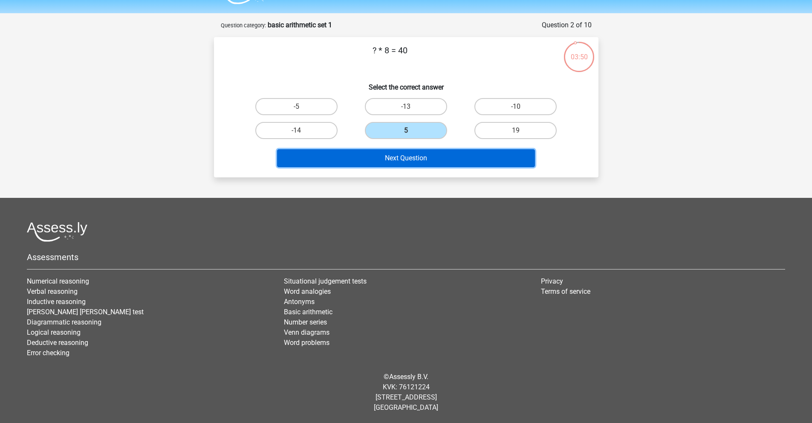
click at [437, 159] on button "Next Question" at bounding box center [406, 158] width 258 height 18
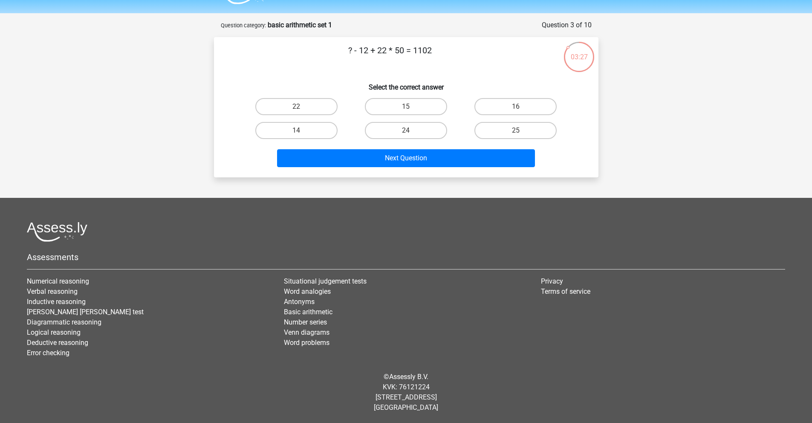
click at [299, 130] on input "14" at bounding box center [299, 133] width 6 height 6
radio input "true"
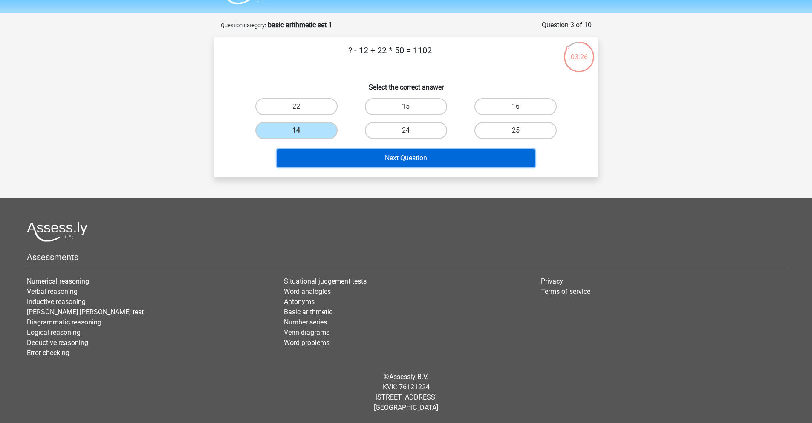
click at [394, 157] on button "Next Question" at bounding box center [406, 158] width 258 height 18
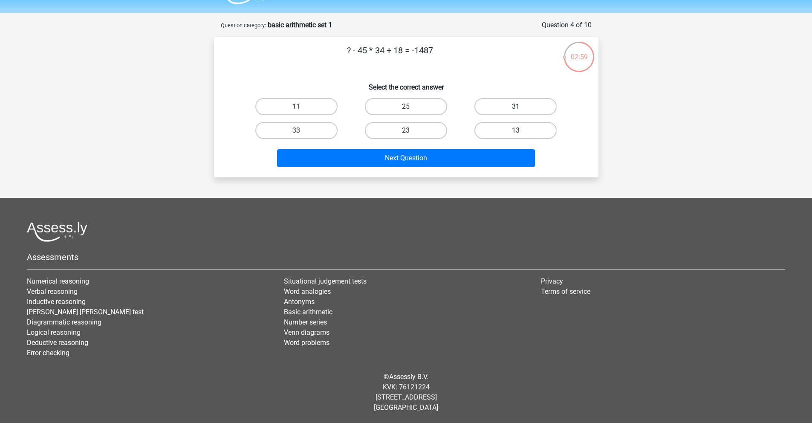
click at [507, 110] on label "31" at bounding box center [516, 106] width 82 height 17
click at [516, 110] on input "31" at bounding box center [519, 110] width 6 height 6
radio input "true"
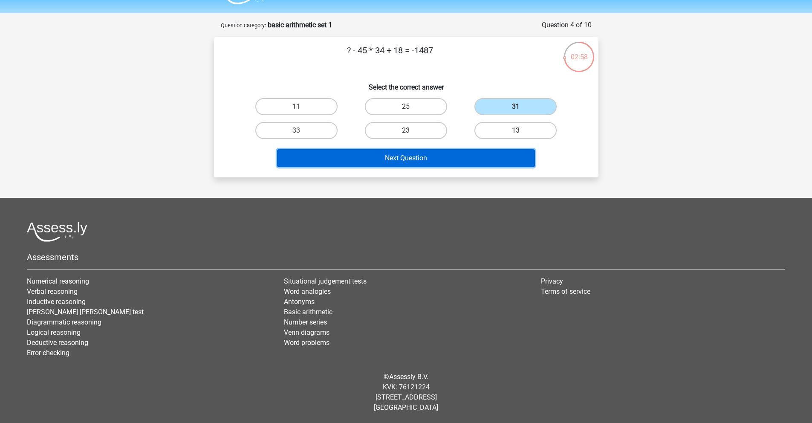
click at [416, 162] on button "Next Question" at bounding box center [406, 158] width 258 height 18
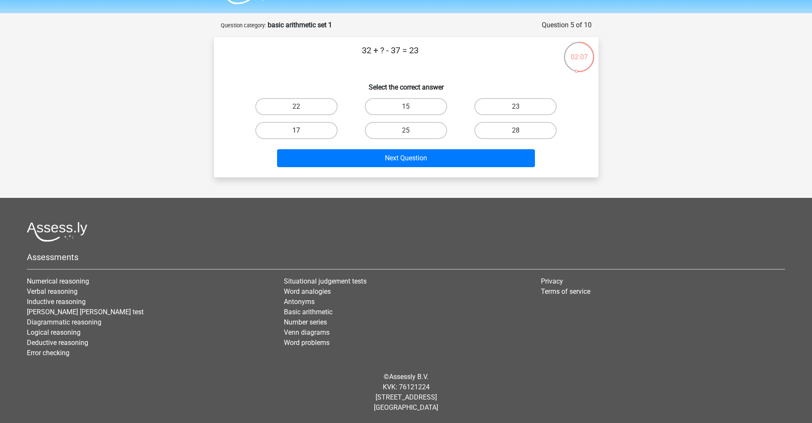
click at [304, 130] on label "17" at bounding box center [296, 130] width 82 height 17
click at [302, 130] on input "17" at bounding box center [299, 133] width 6 height 6
radio input "true"
click at [512, 125] on label "28" at bounding box center [516, 130] width 82 height 17
click at [516, 130] on input "28" at bounding box center [519, 133] width 6 height 6
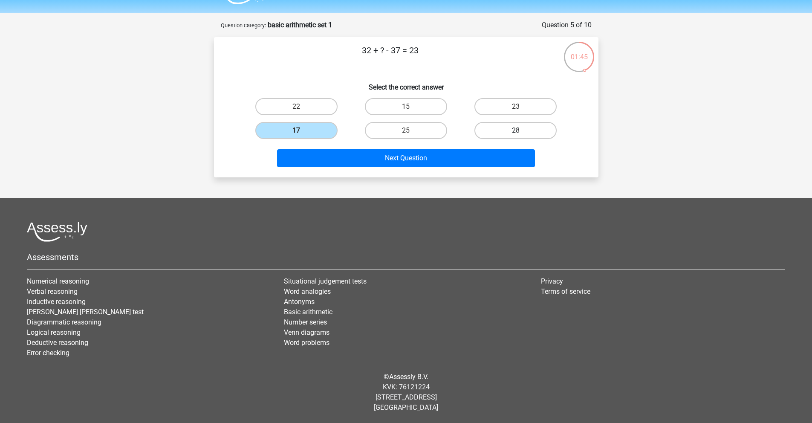
radio input "true"
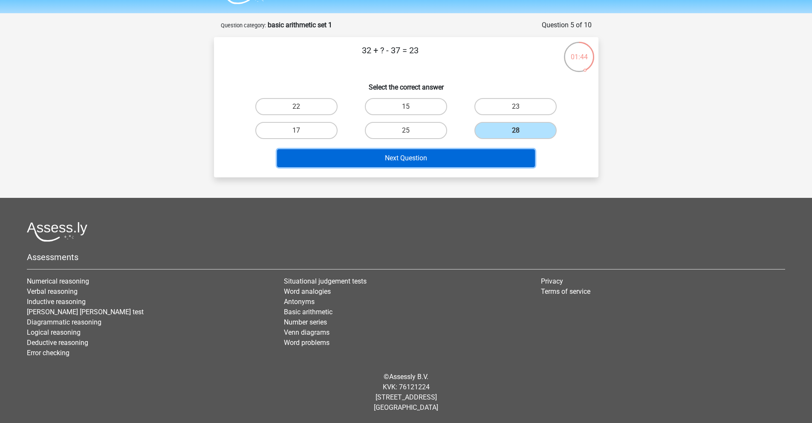
click at [484, 153] on button "Next Question" at bounding box center [406, 158] width 258 height 18
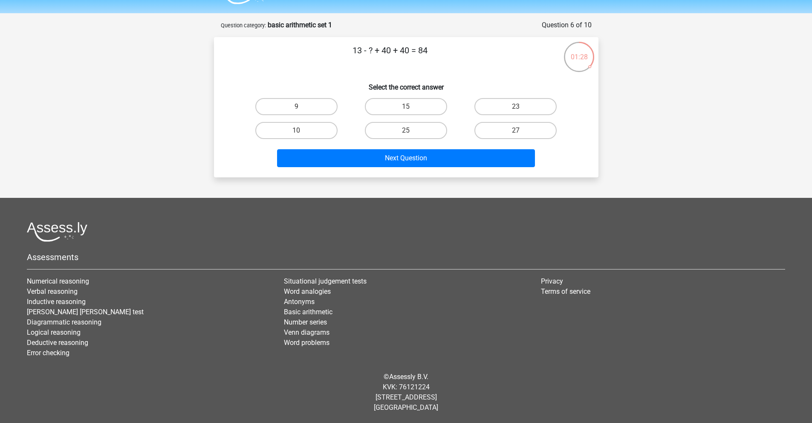
click at [302, 115] on div "9" at bounding box center [297, 107] width 110 height 24
click at [298, 107] on input "9" at bounding box center [299, 110] width 6 height 6
radio input "true"
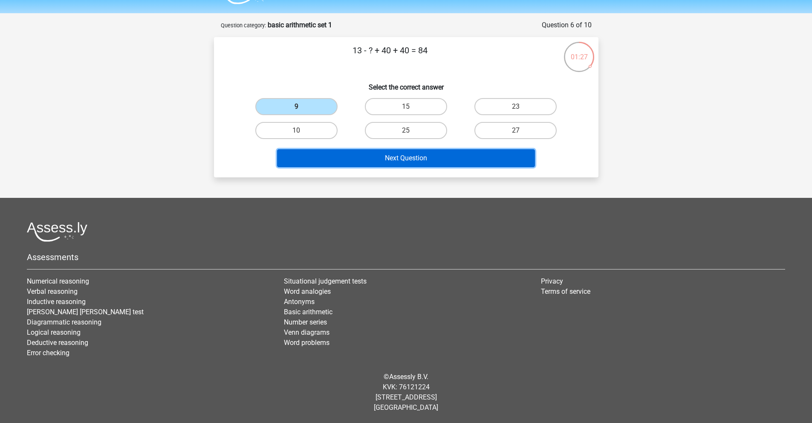
click at [416, 154] on button "Next Question" at bounding box center [406, 158] width 258 height 18
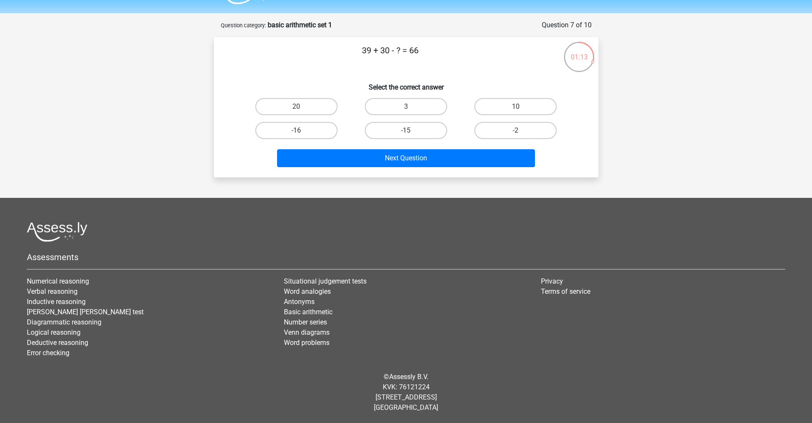
click at [408, 107] on input "3" at bounding box center [409, 110] width 6 height 6
radio input "true"
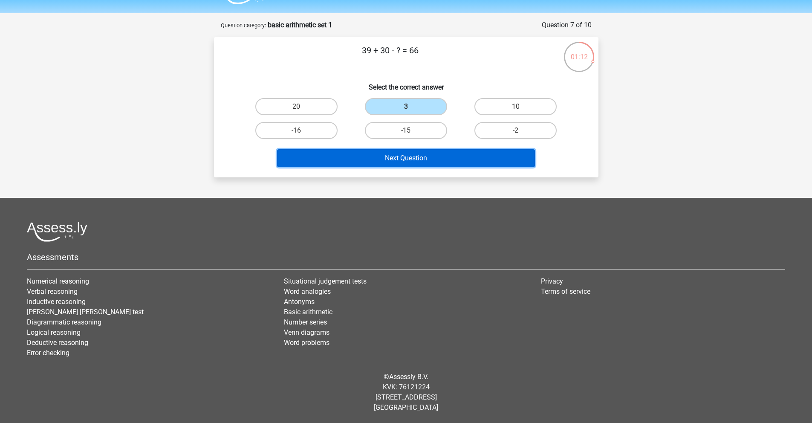
click at [434, 156] on button "Next Question" at bounding box center [406, 158] width 258 height 18
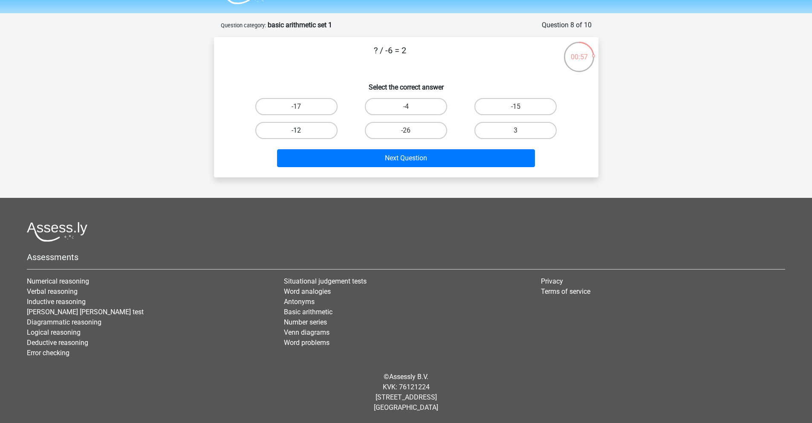
click at [306, 132] on label "-12" at bounding box center [296, 130] width 82 height 17
click at [302, 132] on input "-12" at bounding box center [299, 133] width 6 height 6
radio input "true"
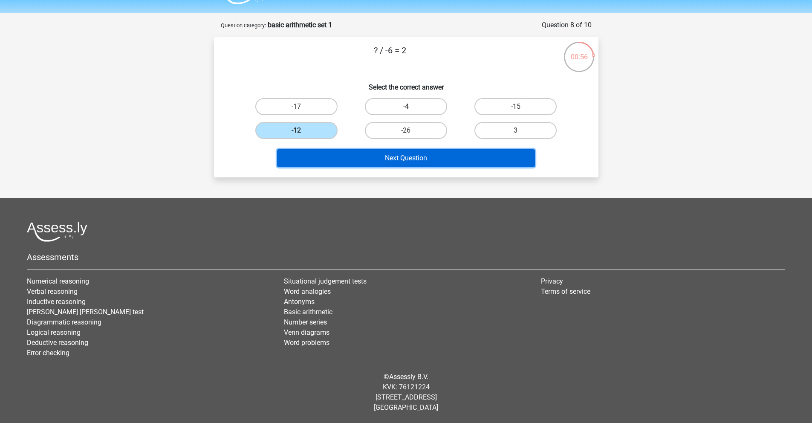
click at [419, 161] on button "Next Question" at bounding box center [406, 158] width 258 height 18
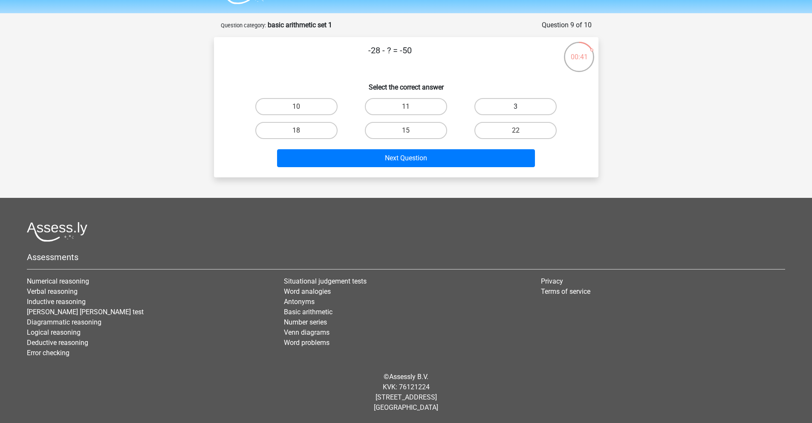
click at [518, 104] on label "3" at bounding box center [516, 106] width 82 height 17
click at [518, 107] on input "3" at bounding box center [519, 110] width 6 height 6
radio input "true"
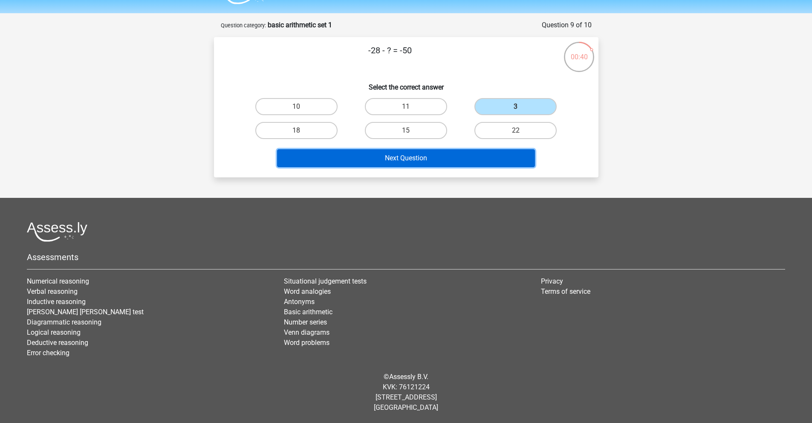
click at [482, 159] on button "Next Question" at bounding box center [406, 158] width 258 height 18
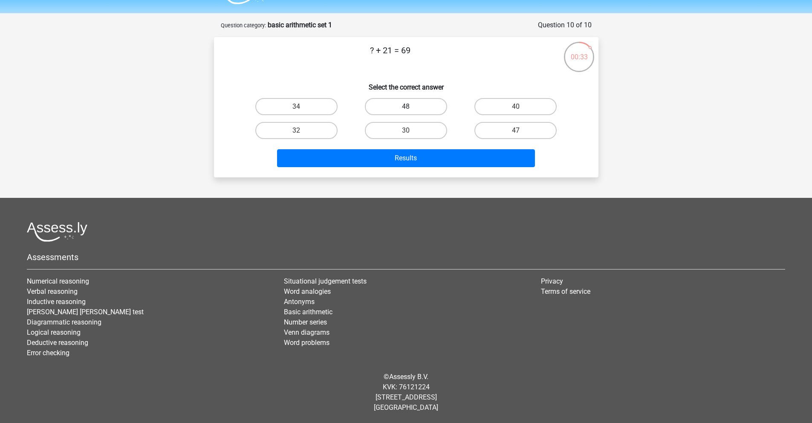
click at [417, 104] on label "48" at bounding box center [406, 106] width 82 height 17
click at [411, 107] on input "48" at bounding box center [409, 110] width 6 height 6
radio input "true"
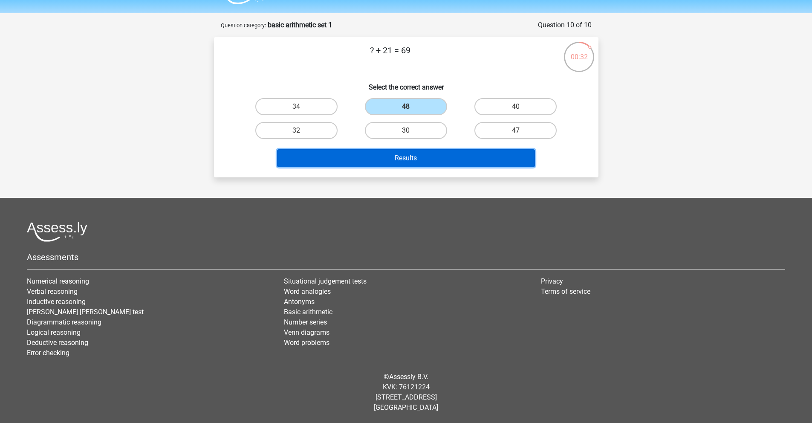
click at [455, 167] on button "Results" at bounding box center [406, 158] width 258 height 18
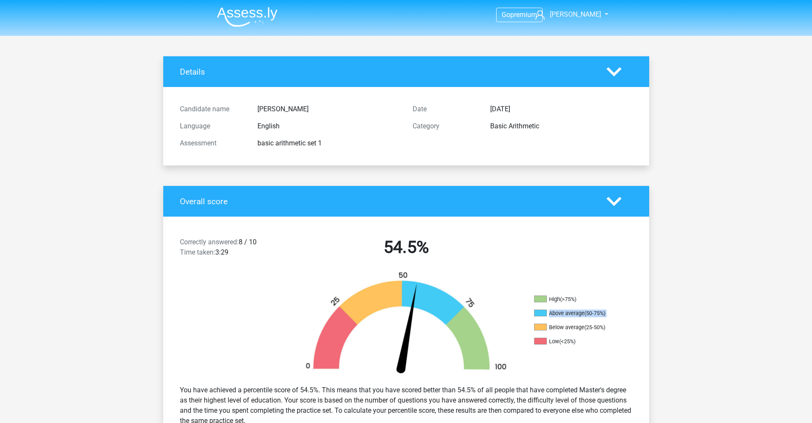
drag, startPoint x: 542, startPoint y: 313, endPoint x: 614, endPoint y: 320, distance: 72.0
click at [614, 320] on ul "High (>75%) Above average (50-75%) Below average (25-50%) Low (<25%)" at bounding box center [576, 323] width 85 height 56
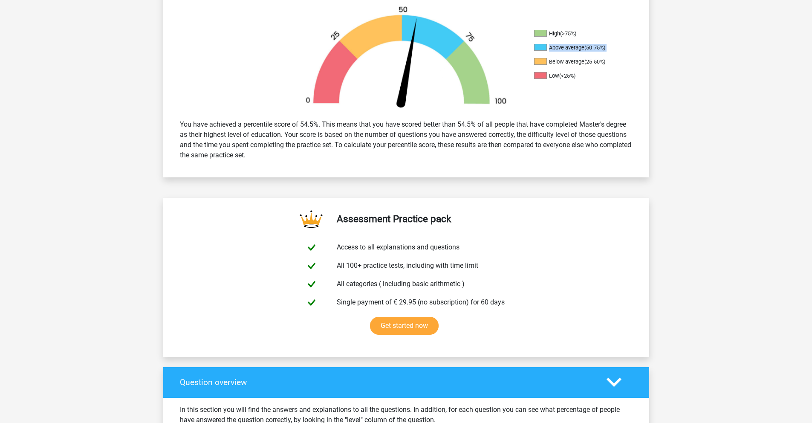
scroll to position [624, 0]
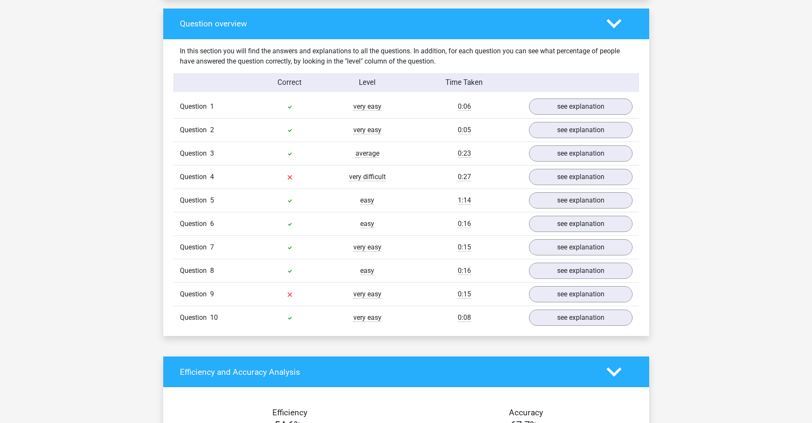
drag, startPoint x: 284, startPoint y: 179, endPoint x: 362, endPoint y: 186, distance: 77.5
click at [362, 186] on div "Question 4 very difficult 0:27 see explanation" at bounding box center [407, 176] width 466 height 23
drag, startPoint x: 390, startPoint y: 294, endPoint x: 370, endPoint y: 297, distance: 20.2
click at [270, 295] on div "Question 9 very easy 0:15 see explanation" at bounding box center [407, 293] width 466 height 23
click at [401, 293] on div "very easy" at bounding box center [368, 294] width 78 height 10
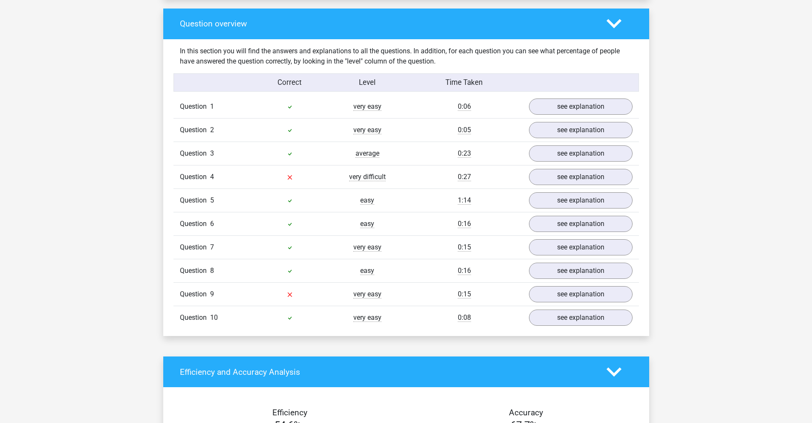
drag, startPoint x: 273, startPoint y: 293, endPoint x: 498, endPoint y: 300, distance: 225.2
click at [498, 300] on div "Question 9 very easy 0:15 see explanation" at bounding box center [407, 293] width 466 height 23
click at [446, 183] on div "Question 4 very difficult 0:27 see explanation" at bounding box center [407, 176] width 466 height 23
click at [560, 178] on link "see explanation" at bounding box center [580, 177] width 119 height 19
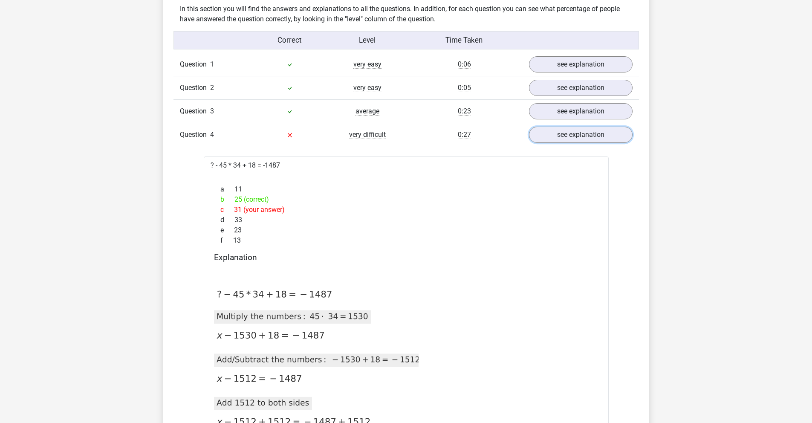
scroll to position [661, 0]
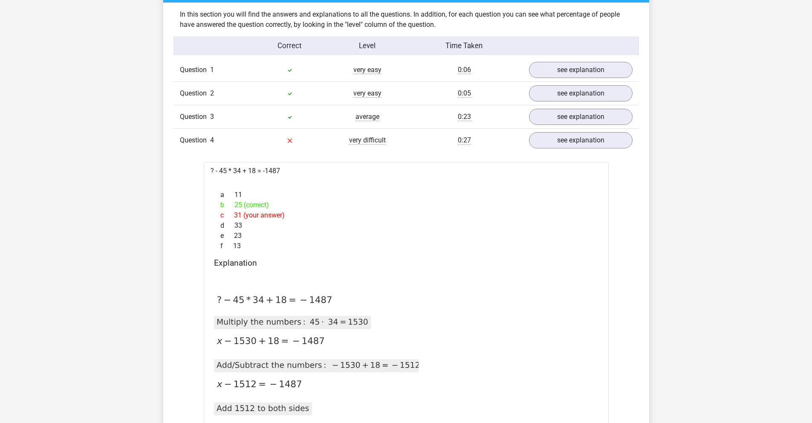
drag, startPoint x: 233, startPoint y: 215, endPoint x: 288, endPoint y: 217, distance: 54.6
click at [288, 217] on div "c 31 (your answer)" at bounding box center [406, 215] width 385 height 10
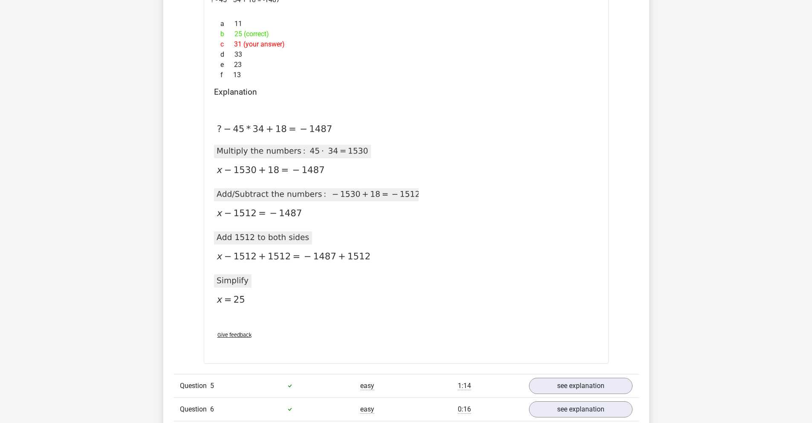
scroll to position [1122, 0]
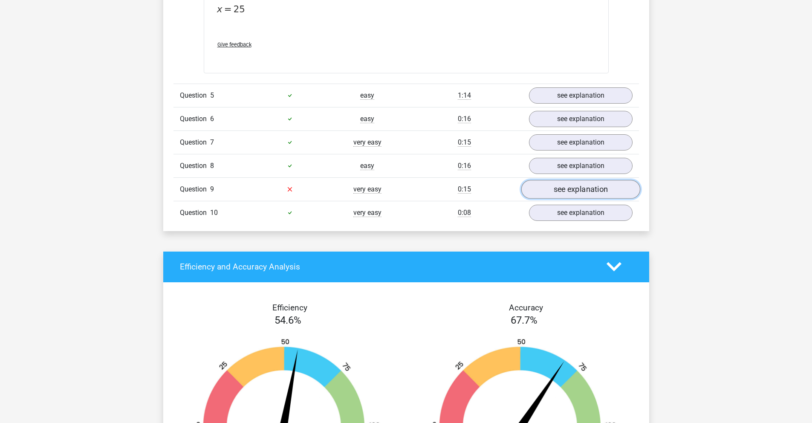
click at [566, 191] on link "see explanation" at bounding box center [580, 189] width 119 height 19
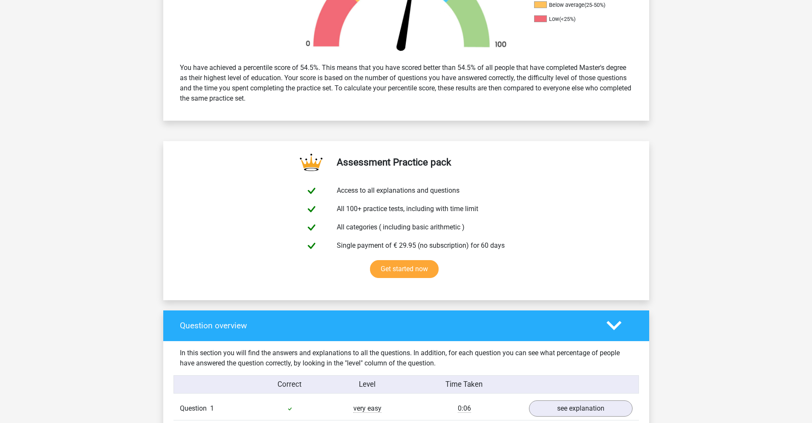
scroll to position [0, 0]
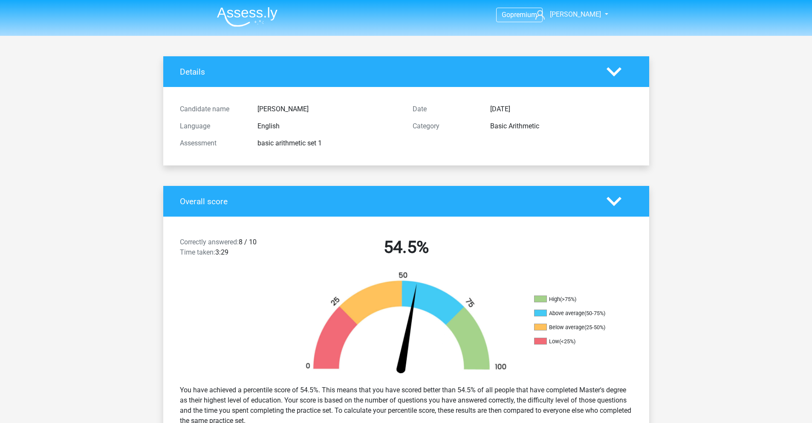
click at [249, 16] on img at bounding box center [247, 17] width 61 height 20
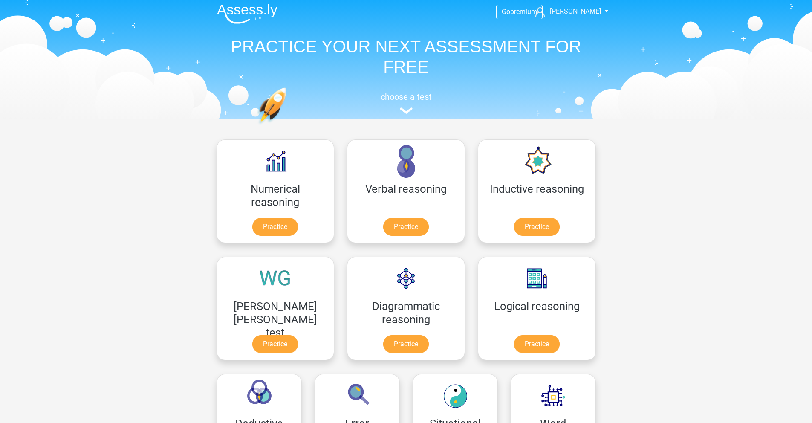
scroll to position [159, 0]
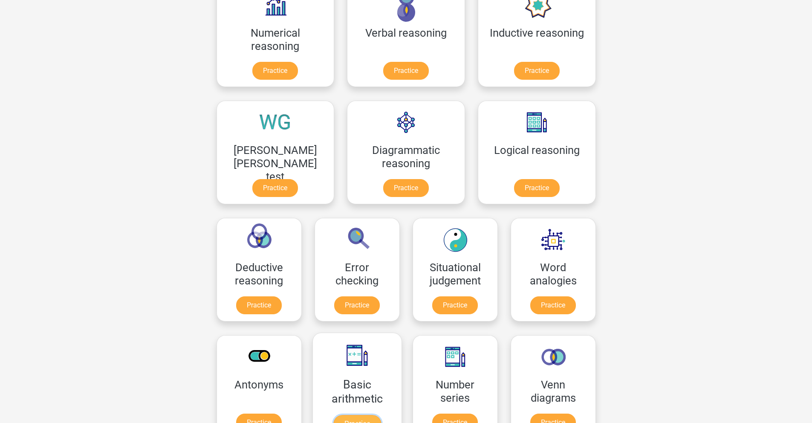
click at [381, 415] on link "Practice" at bounding box center [357, 424] width 48 height 19
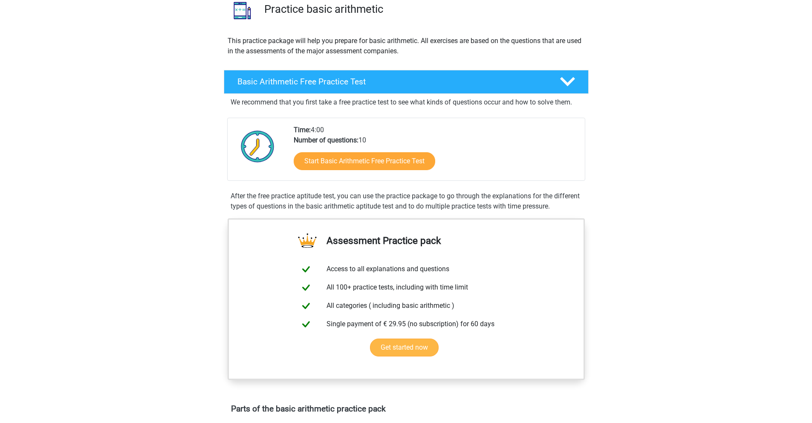
scroll to position [71, 0]
click at [332, 88] on div "Basic Arithmetic Free Practice Test" at bounding box center [406, 81] width 365 height 24
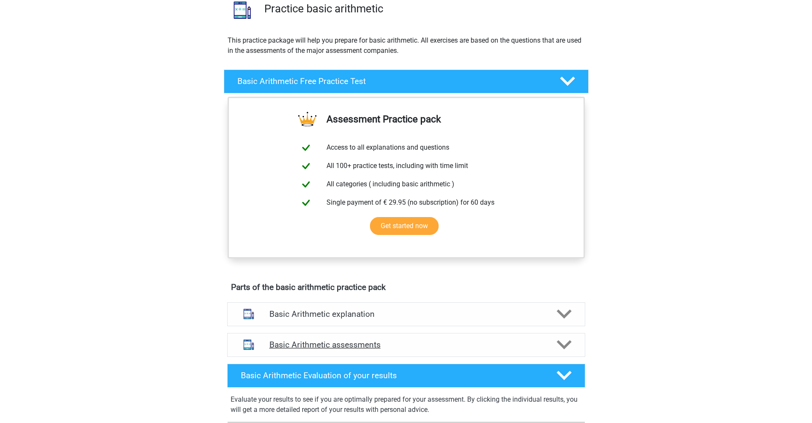
click at [377, 348] on h4 "Basic Arithmetic assessments" at bounding box center [406, 345] width 274 height 10
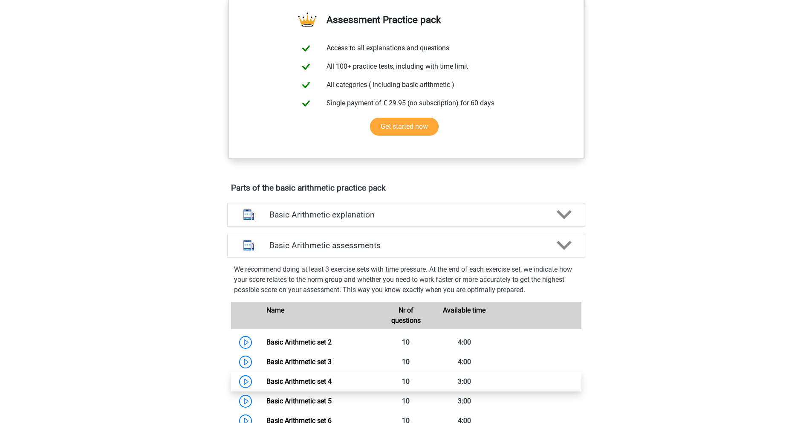
scroll to position [360, 0]
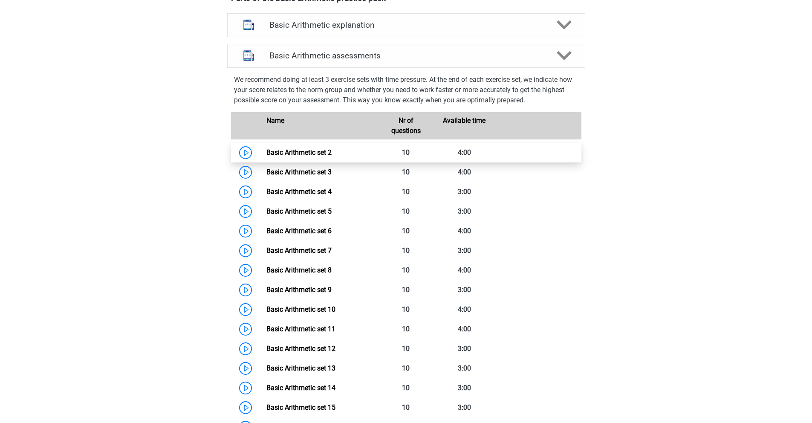
click at [321, 154] on link "Basic Arithmetic set 2" at bounding box center [298, 152] width 65 height 8
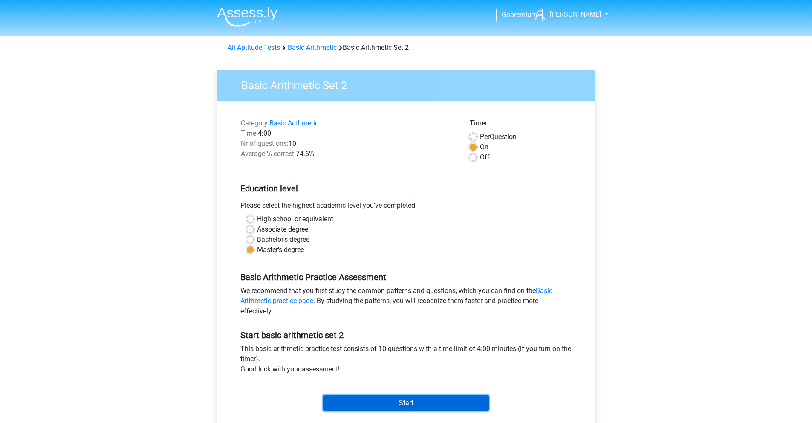
click at [413, 405] on input "Start" at bounding box center [406, 403] width 166 height 16
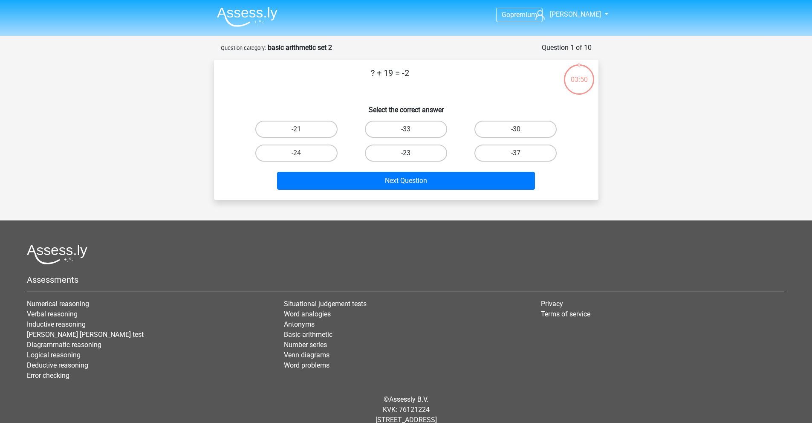
click at [435, 152] on label "-23" at bounding box center [406, 153] width 82 height 17
click at [411, 153] on input "-23" at bounding box center [409, 156] width 6 height 6
radio input "true"
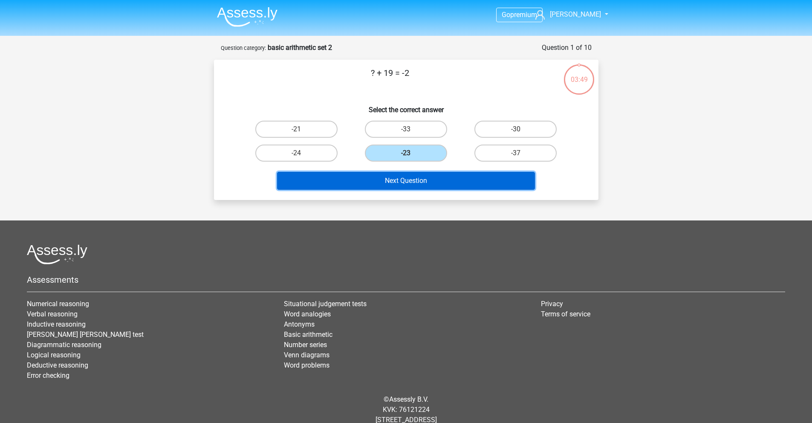
click at [437, 177] on button "Next Question" at bounding box center [406, 181] width 258 height 18
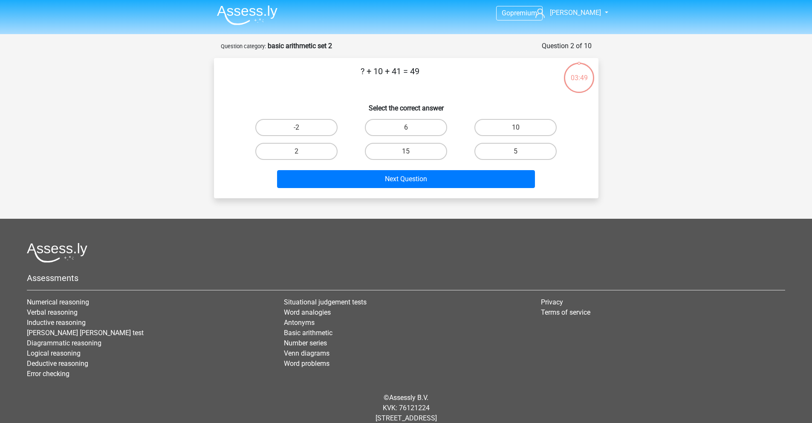
scroll to position [23, 0]
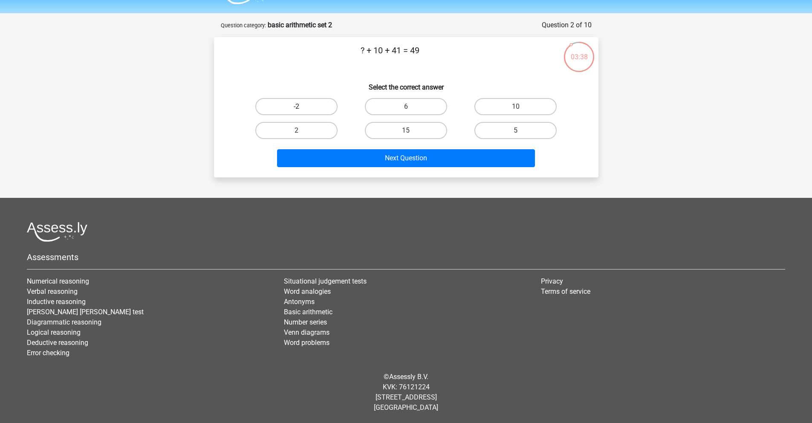
click at [318, 107] on label "-2" at bounding box center [296, 106] width 82 height 17
click at [302, 107] on input "-2" at bounding box center [299, 110] width 6 height 6
radio input "true"
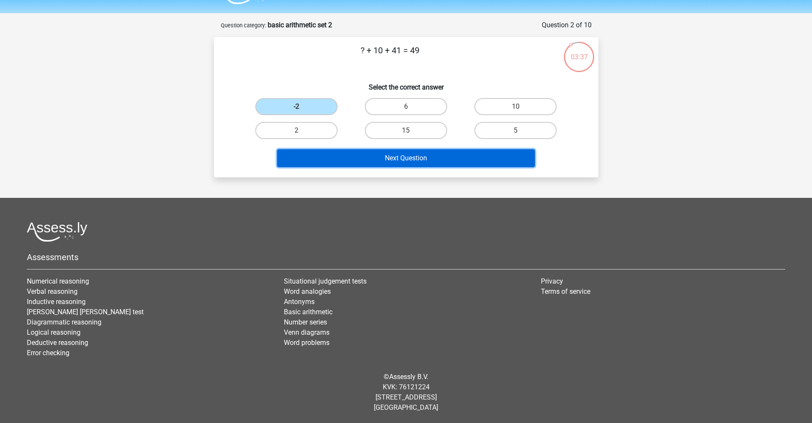
click at [414, 155] on button "Next Question" at bounding box center [406, 158] width 258 height 18
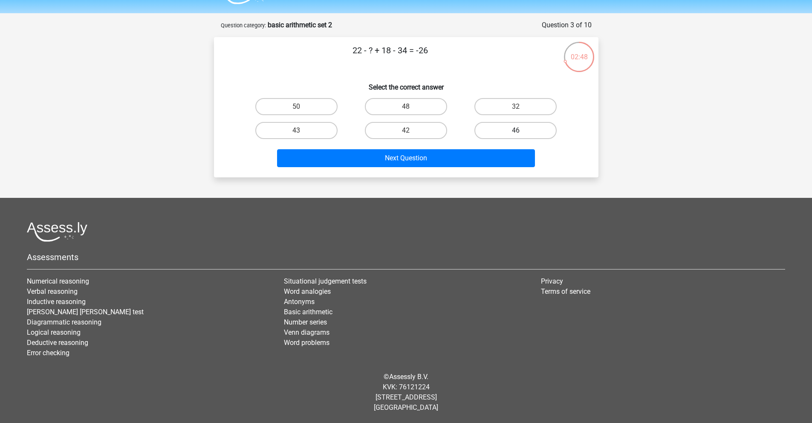
click at [499, 127] on label "46" at bounding box center [516, 130] width 82 height 17
click at [516, 130] on input "46" at bounding box center [519, 133] width 6 height 6
radio input "true"
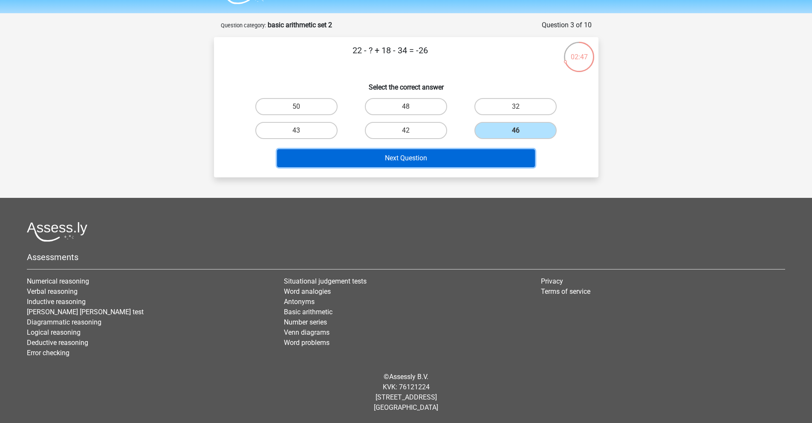
click at [429, 154] on button "Next Question" at bounding box center [406, 158] width 258 height 18
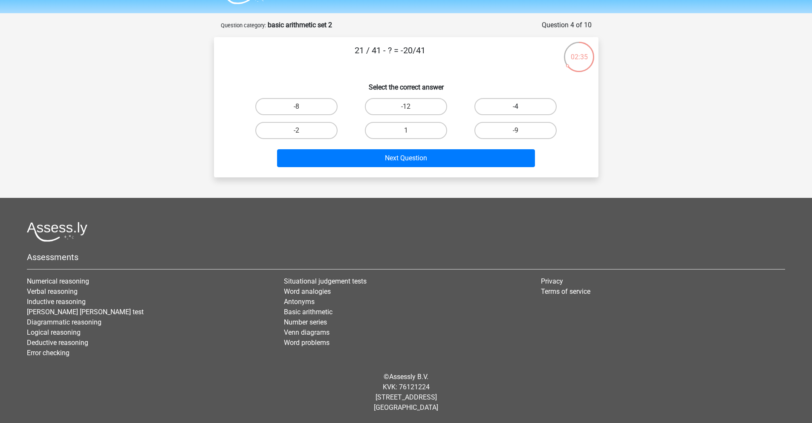
click at [533, 103] on label "-4" at bounding box center [516, 106] width 82 height 17
click at [521, 107] on input "-4" at bounding box center [519, 110] width 6 height 6
radio input "true"
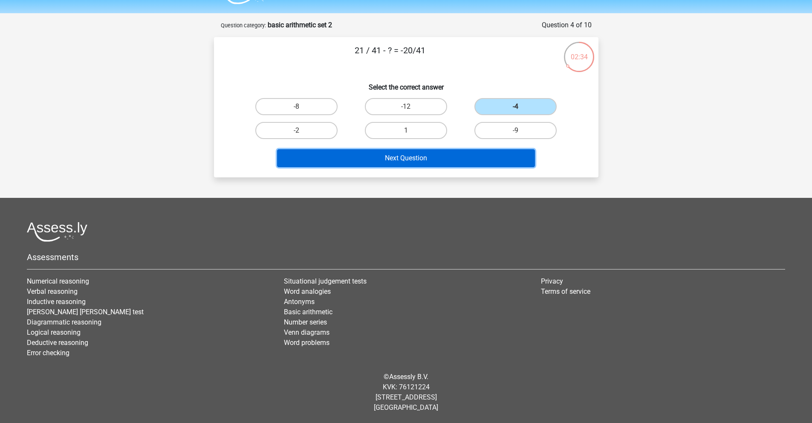
click at [445, 158] on button "Next Question" at bounding box center [406, 158] width 258 height 18
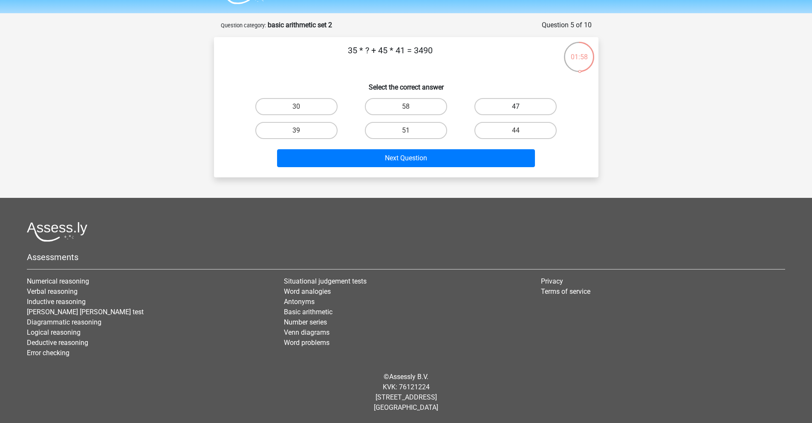
click at [516, 101] on label "47" at bounding box center [516, 106] width 82 height 17
click at [516, 107] on input "47" at bounding box center [519, 110] width 6 height 6
radio input "true"
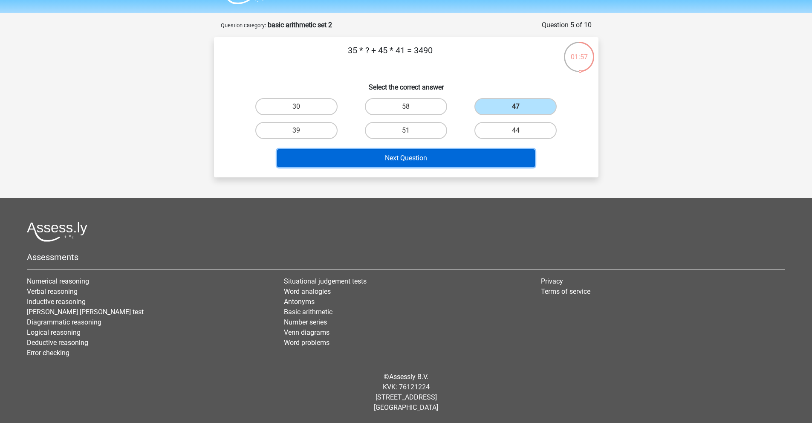
click at [459, 155] on button "Next Question" at bounding box center [406, 158] width 258 height 18
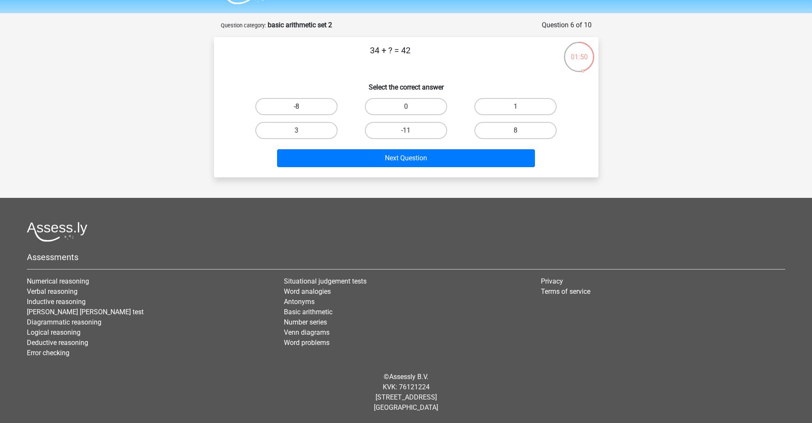
click at [289, 112] on label "-8" at bounding box center [296, 106] width 82 height 17
click at [296, 112] on input "-8" at bounding box center [299, 110] width 6 height 6
radio input "true"
click at [373, 148] on div "Next Question" at bounding box center [406, 156] width 357 height 28
click at [494, 126] on label "8" at bounding box center [516, 130] width 82 height 17
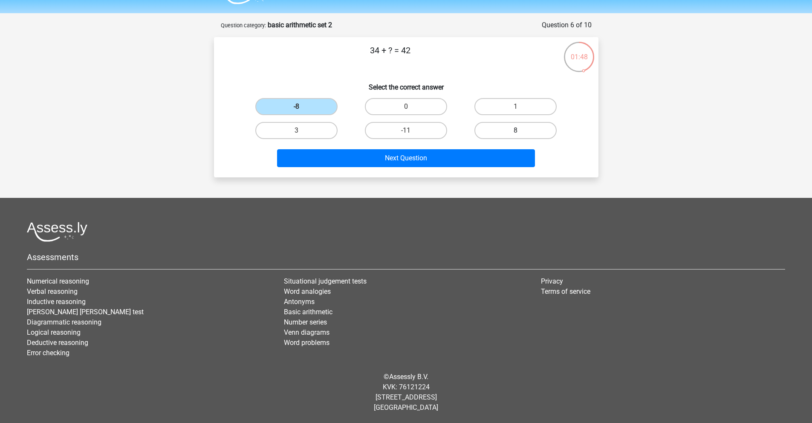
click at [516, 130] on input "8" at bounding box center [519, 133] width 6 height 6
radio input "true"
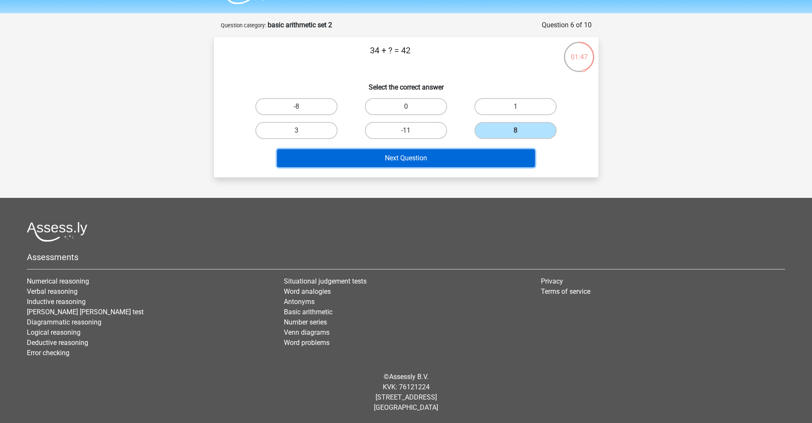
click at [488, 156] on button "Next Question" at bounding box center [406, 158] width 258 height 18
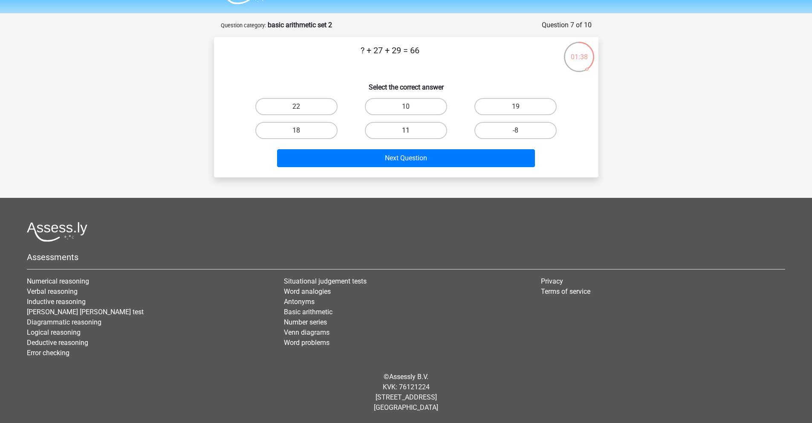
drag, startPoint x: 427, startPoint y: 101, endPoint x: 431, endPoint y: 127, distance: 26.0
click at [427, 101] on label "10" at bounding box center [406, 106] width 82 height 17
click at [411, 107] on input "10" at bounding box center [409, 110] width 6 height 6
radio input "true"
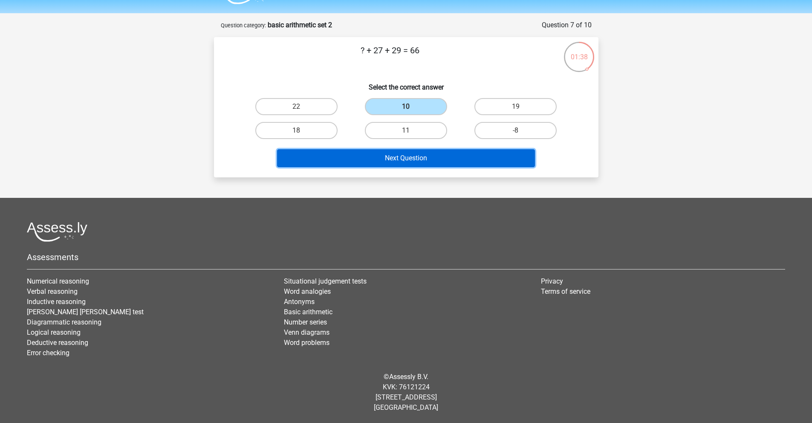
click at [434, 158] on button "Next Question" at bounding box center [406, 158] width 258 height 18
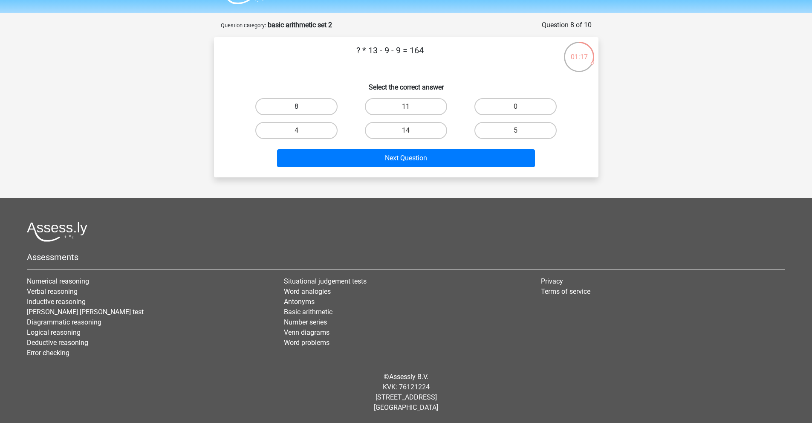
click at [310, 109] on label "8" at bounding box center [296, 106] width 82 height 17
click at [302, 109] on input "8" at bounding box center [299, 110] width 6 height 6
radio input "true"
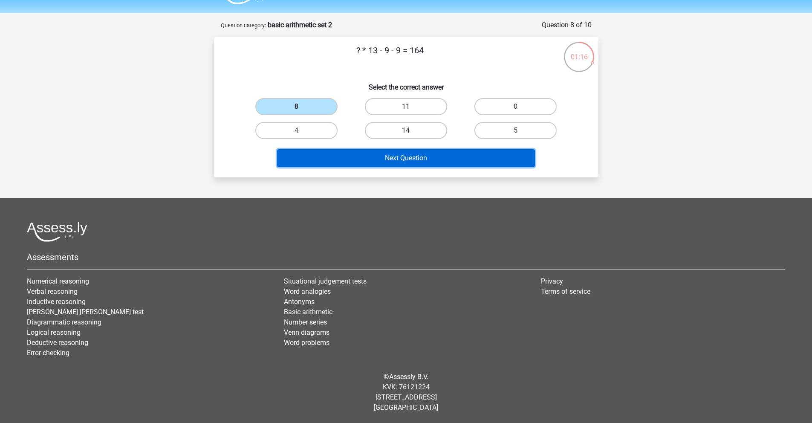
click at [410, 158] on button "Next Question" at bounding box center [406, 158] width 258 height 18
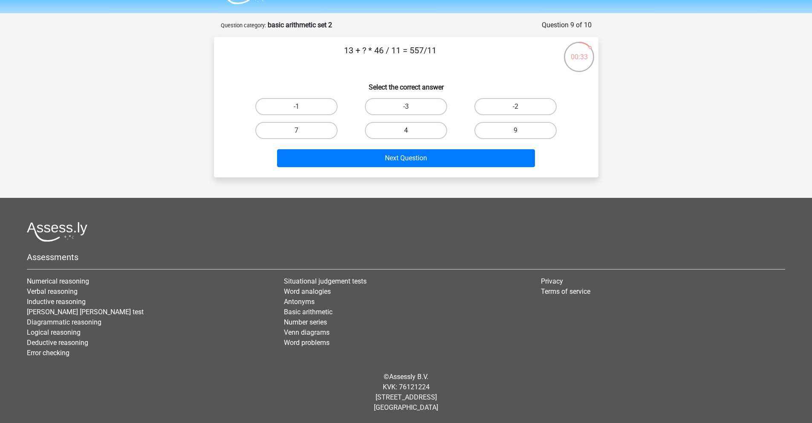
click at [403, 133] on label "4" at bounding box center [406, 130] width 82 height 17
click at [406, 133] on input "4" at bounding box center [409, 133] width 6 height 6
radio input "true"
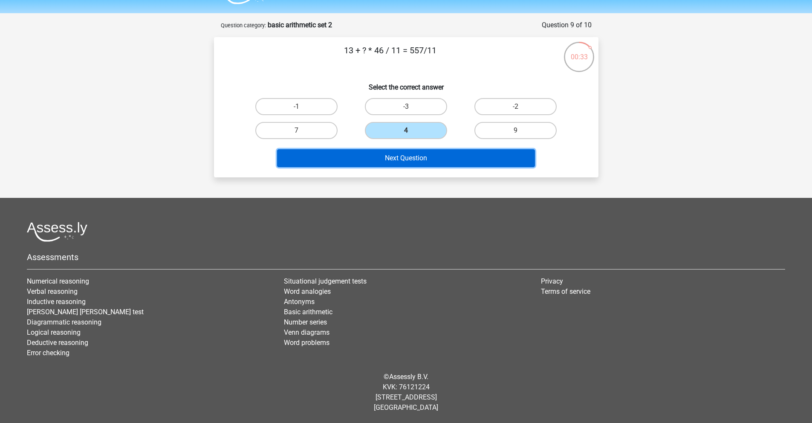
click at [447, 162] on button "Next Question" at bounding box center [406, 158] width 258 height 18
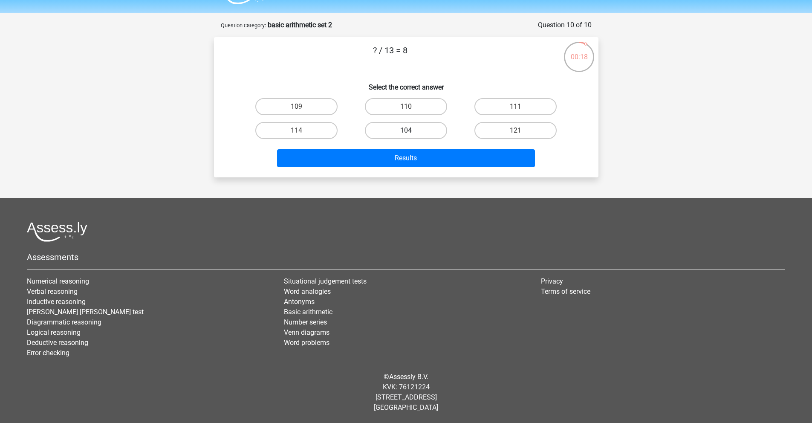
drag, startPoint x: 425, startPoint y: 129, endPoint x: 431, endPoint y: 135, distance: 7.8
click at [425, 129] on label "104" at bounding box center [406, 130] width 82 height 17
click at [411, 130] on input "104" at bounding box center [409, 133] width 6 height 6
radio input "true"
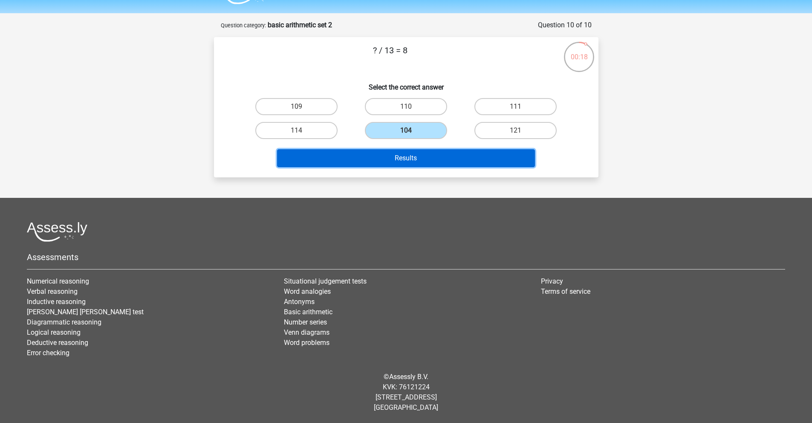
click at [454, 156] on button "Results" at bounding box center [406, 158] width 258 height 18
